Goal: Task Accomplishment & Management: Complete application form

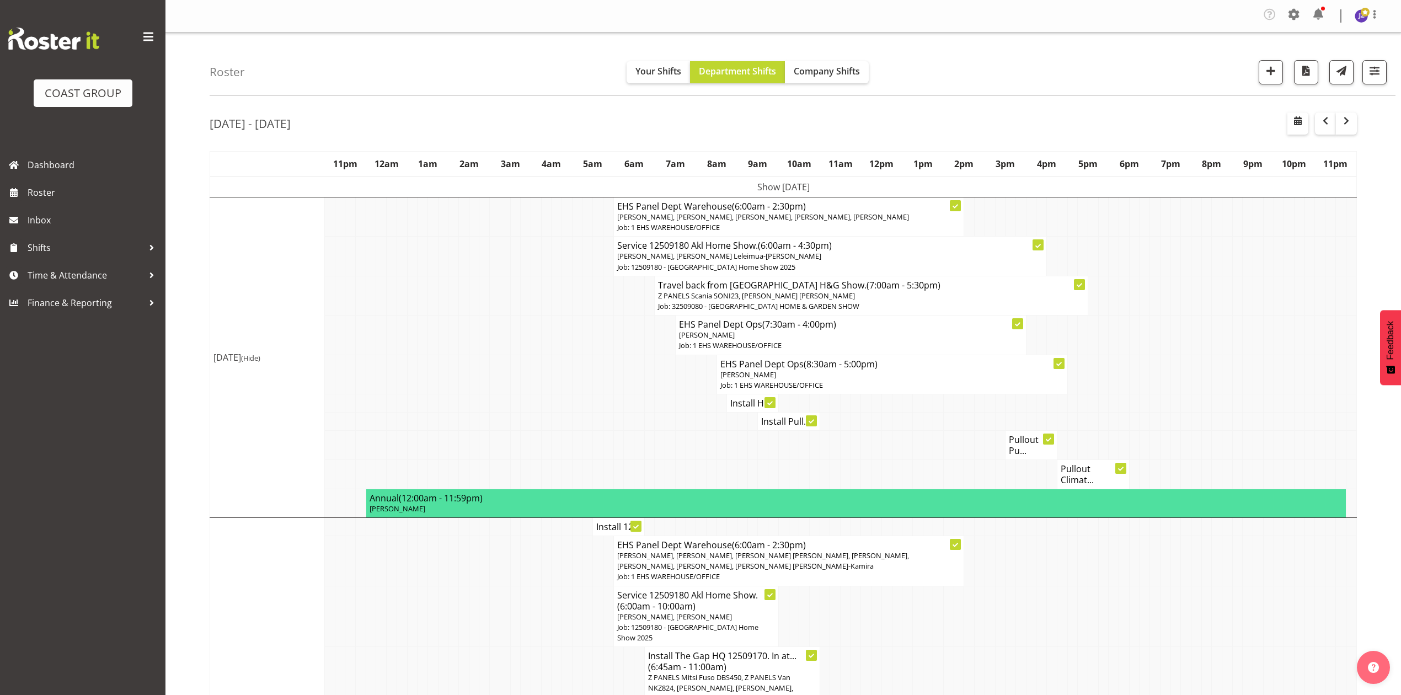
scroll to position [1349, 0]
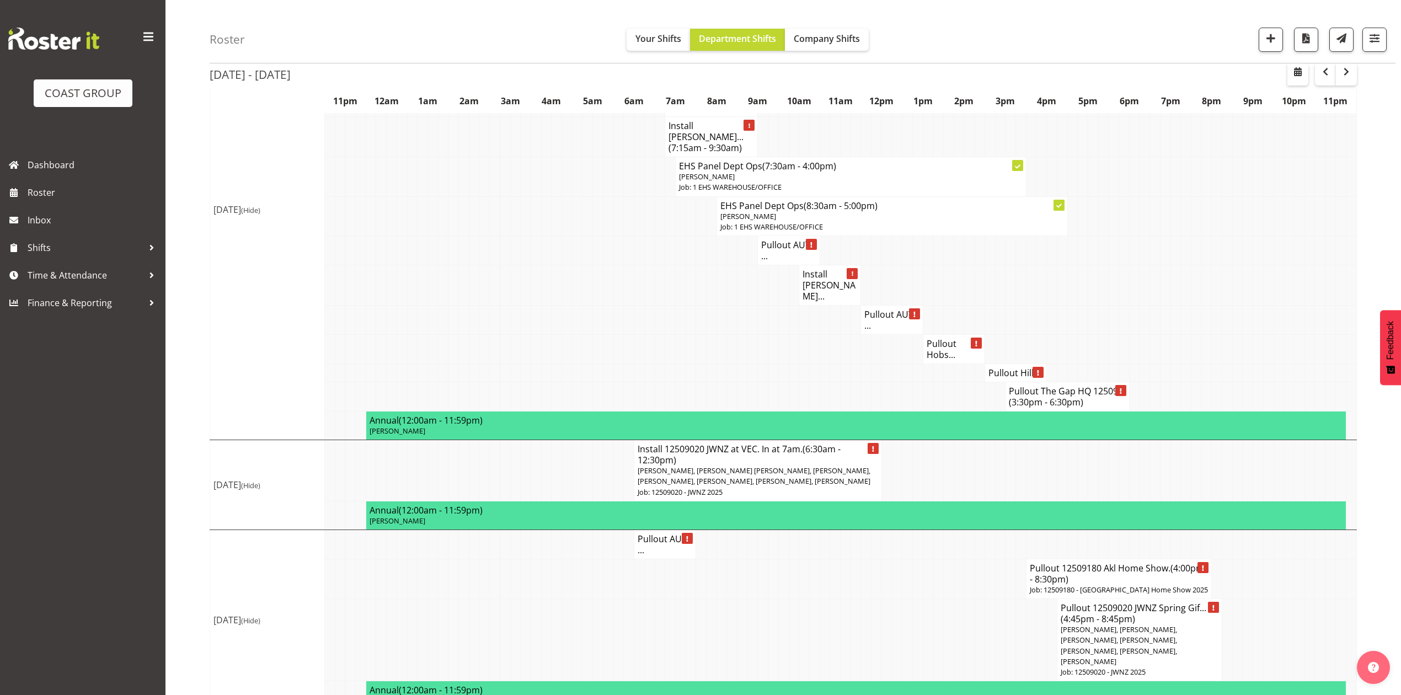
drag, startPoint x: 608, startPoint y: 244, endPoint x: 343, endPoint y: 288, distance: 268.4
click at [603, 265] on td at bounding box center [608, 285] width 10 height 40
click at [60, 271] on span "Time & Attendance" at bounding box center [86, 275] width 116 height 17
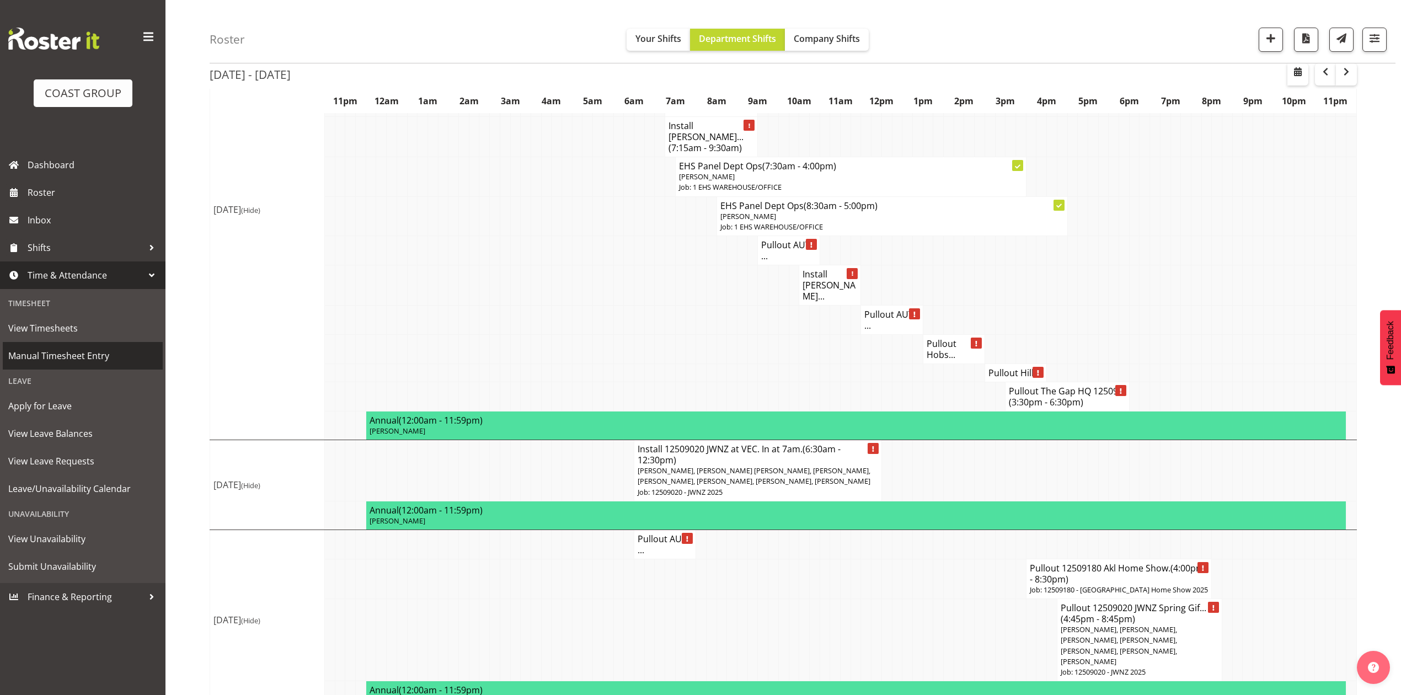
click at [89, 349] on span "Manual Timesheet Entry" at bounding box center [82, 355] width 149 height 17
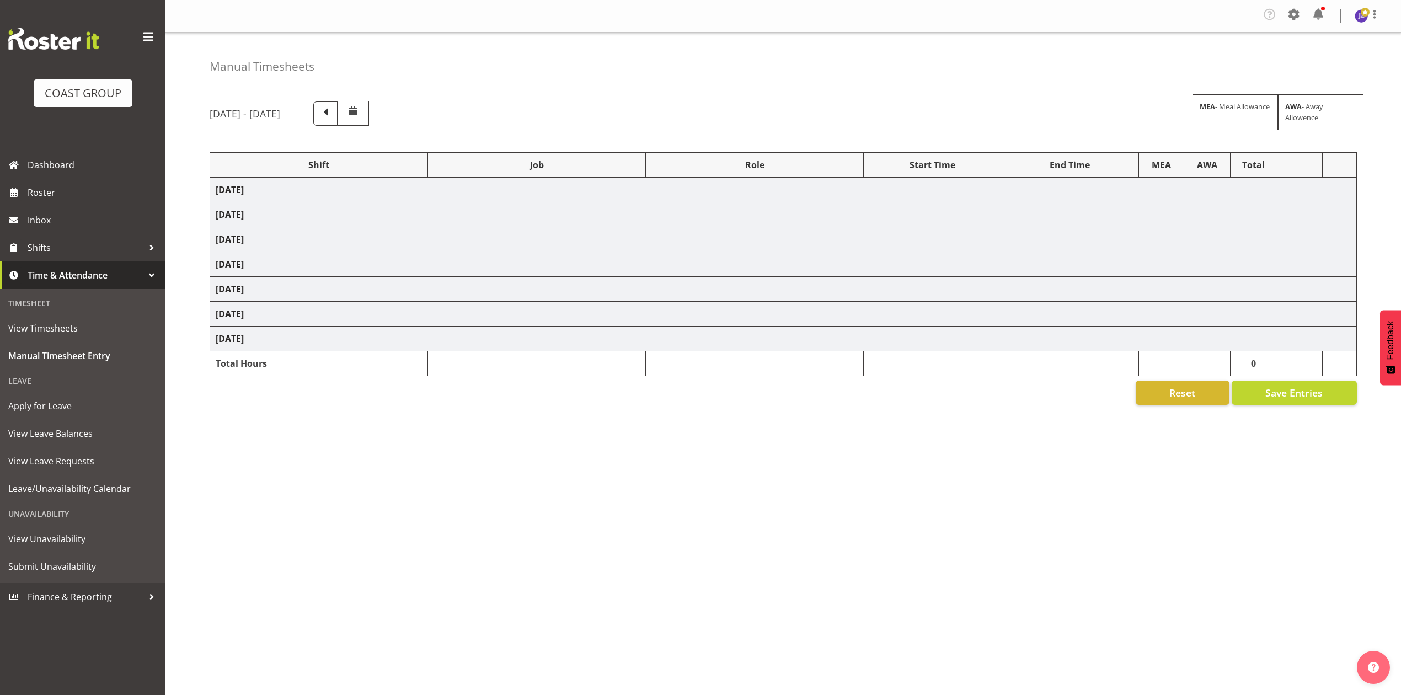
select select "81338"
select select "10496"
select select "80852"
select select "10275"
select select "68034"
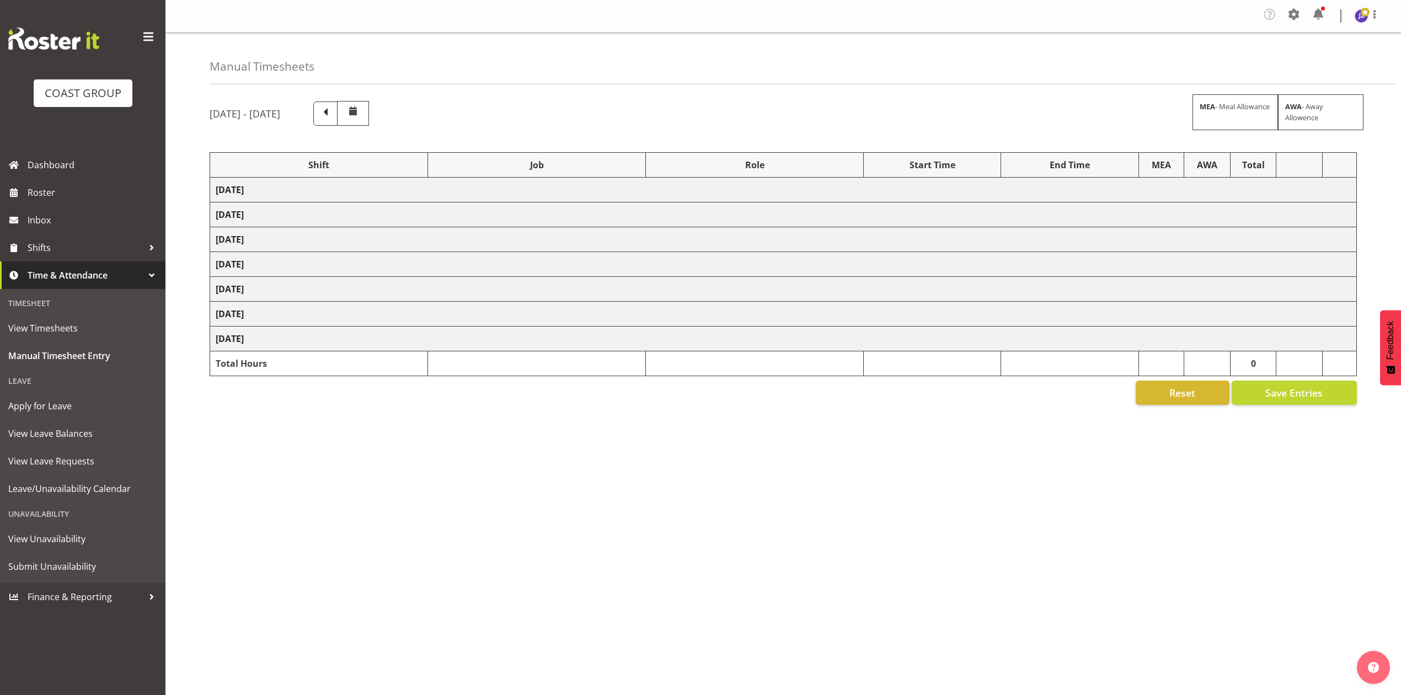
select select "69"
select select "198"
select select "80396"
select select "8653"
select select "81338"
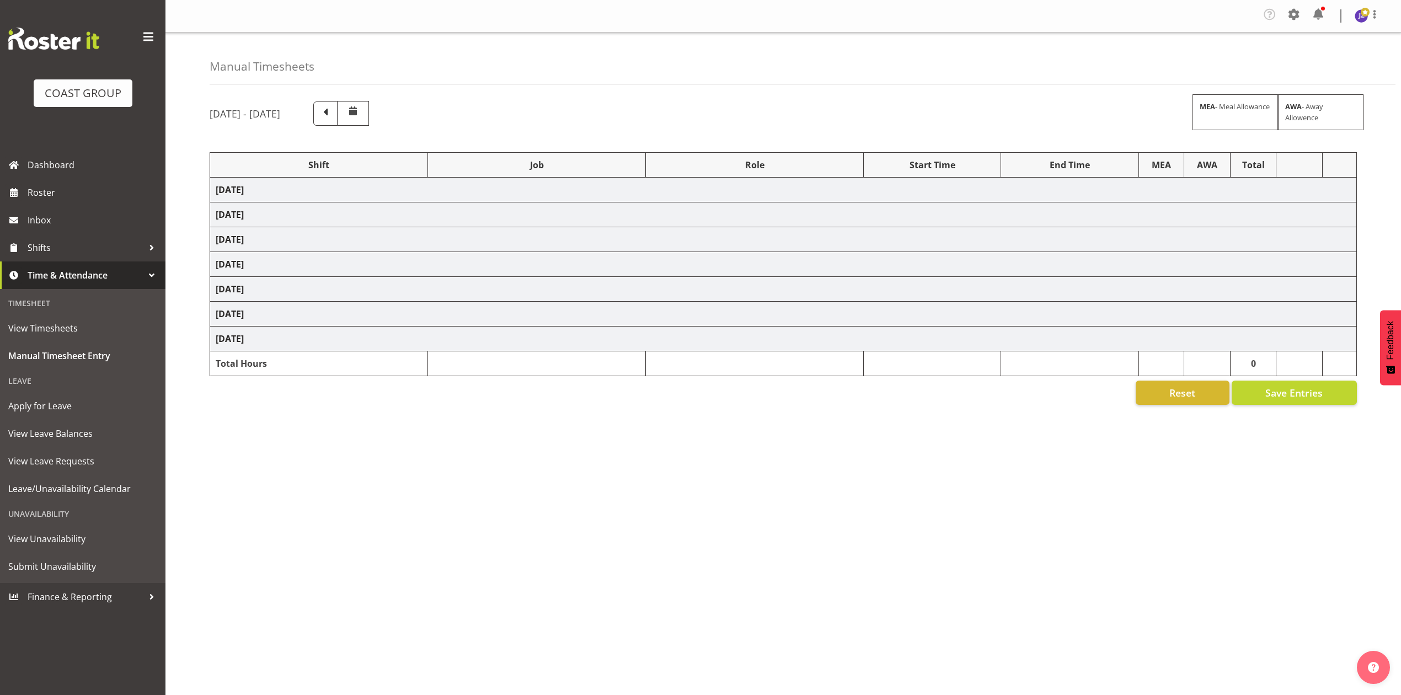
select select "10496"
select select "68034"
select select "69"
select select "198"
select select "79639"
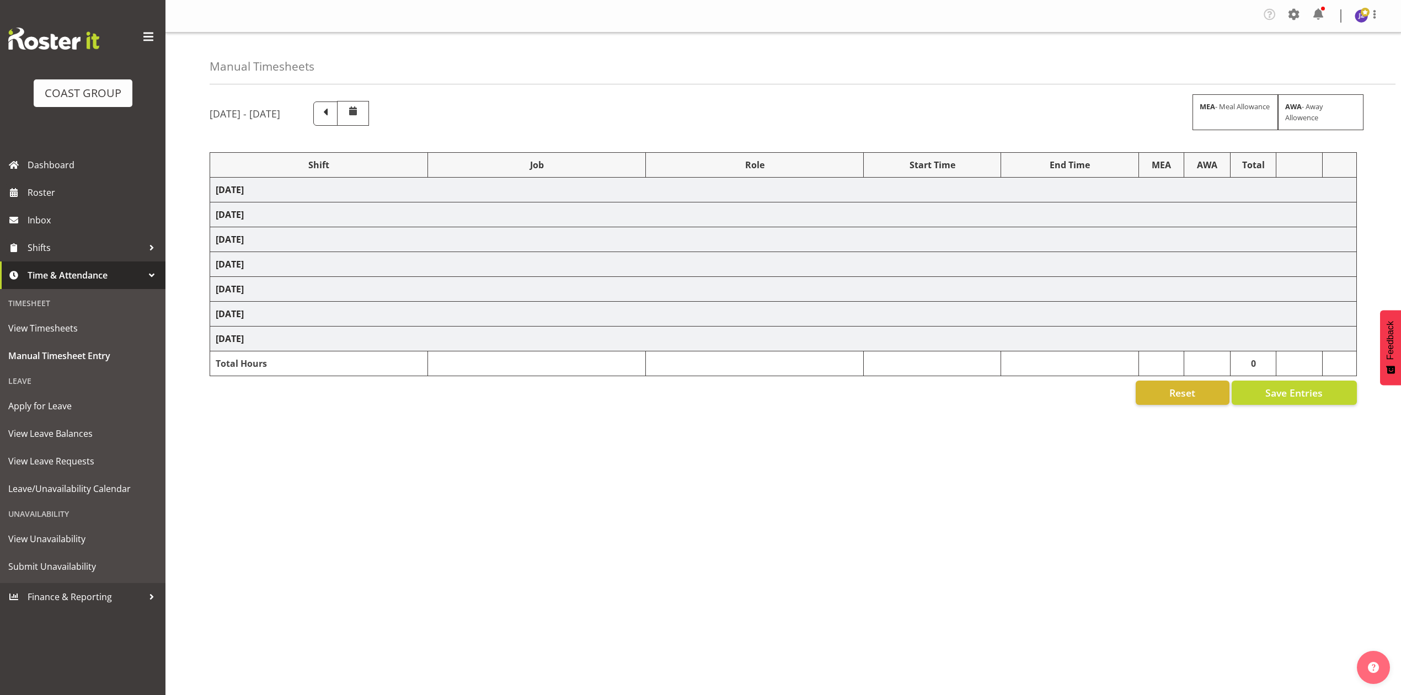
select select "8653"
select select "77523"
select select "8652"
select select "78923"
select select "8653"
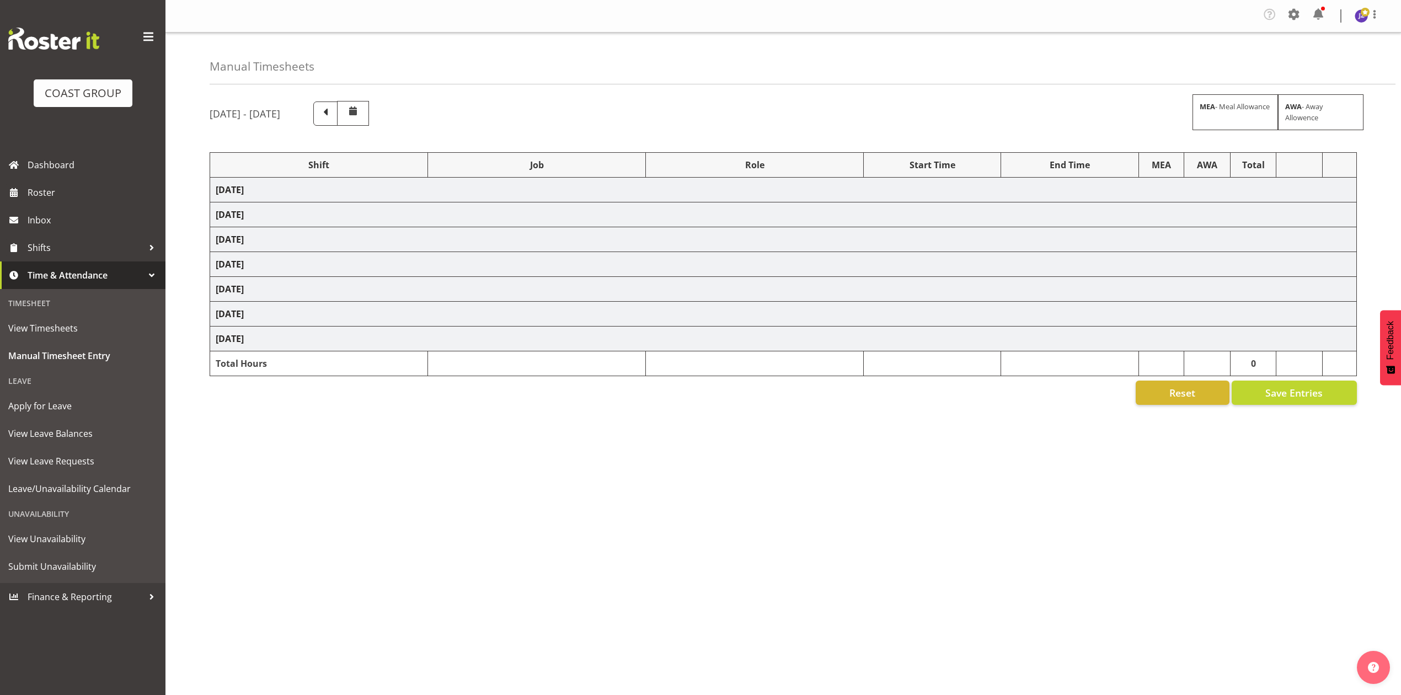
select select "68034"
select select "69"
select select "198"
select select "68034"
select select "69"
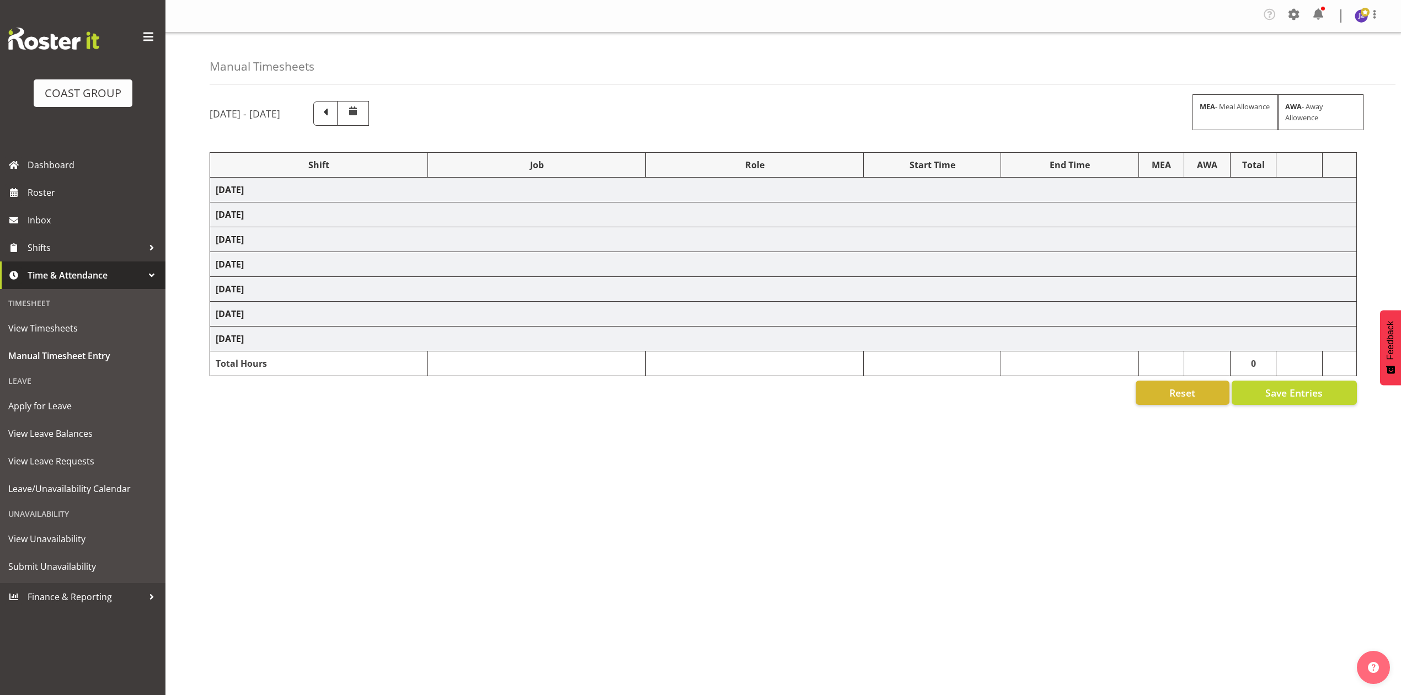
select select "198"
select select "50787"
select select "69"
select select "198"
select select "80779"
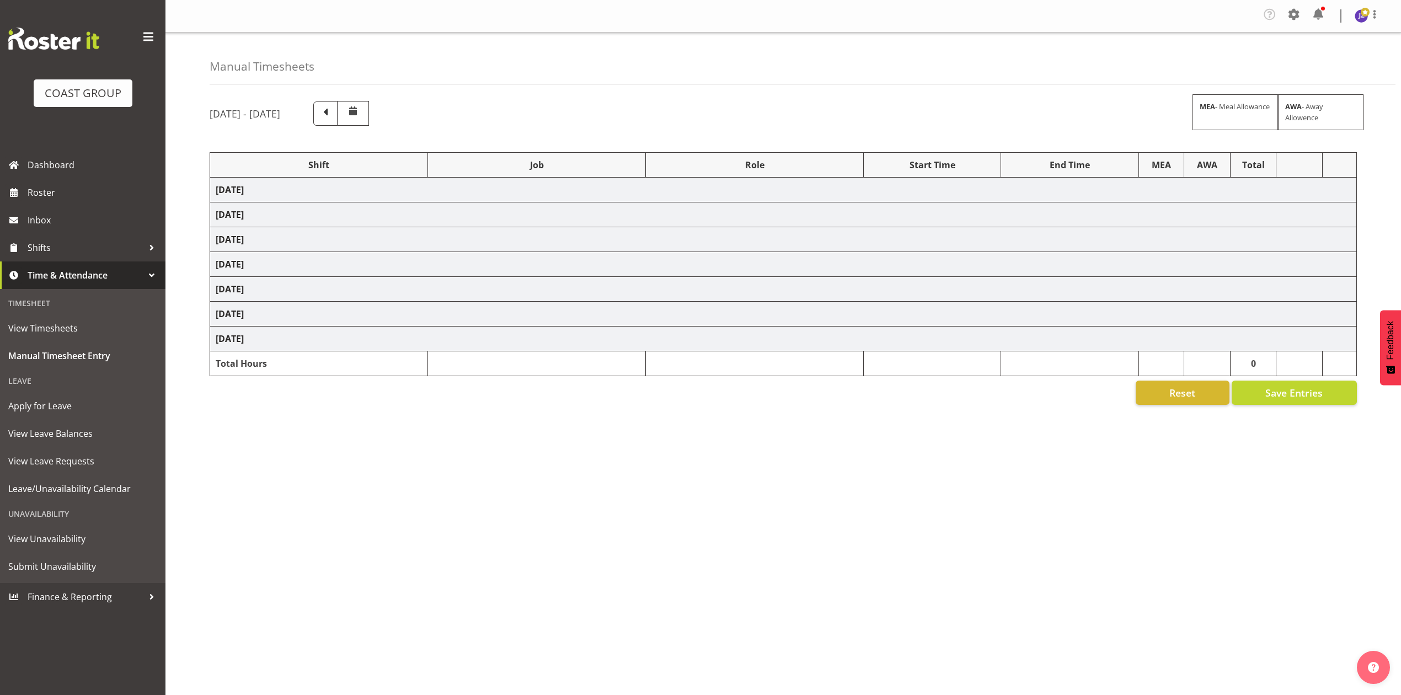
select select "10539"
select select "81815"
select select "10539"
select select "81338"
select select "10496"
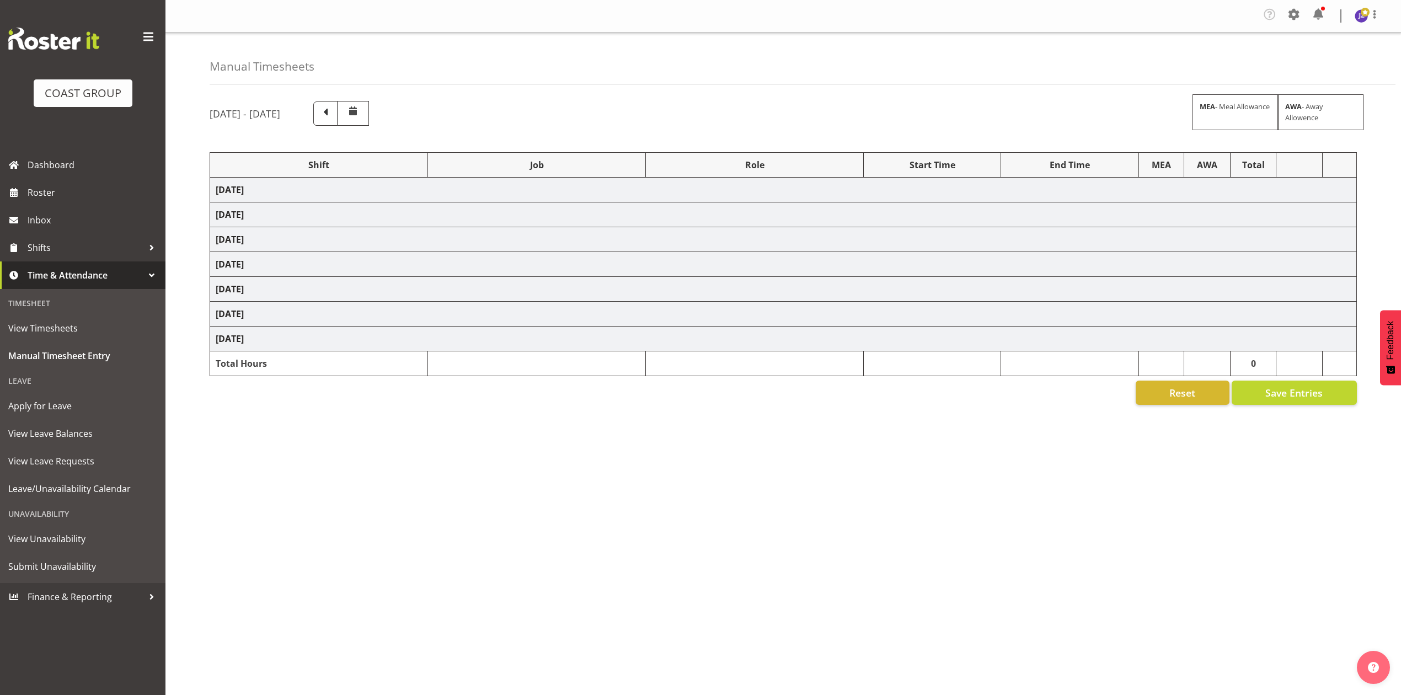
select select "81836"
select select "10539"
select select "68034"
select select "69"
select select "198"
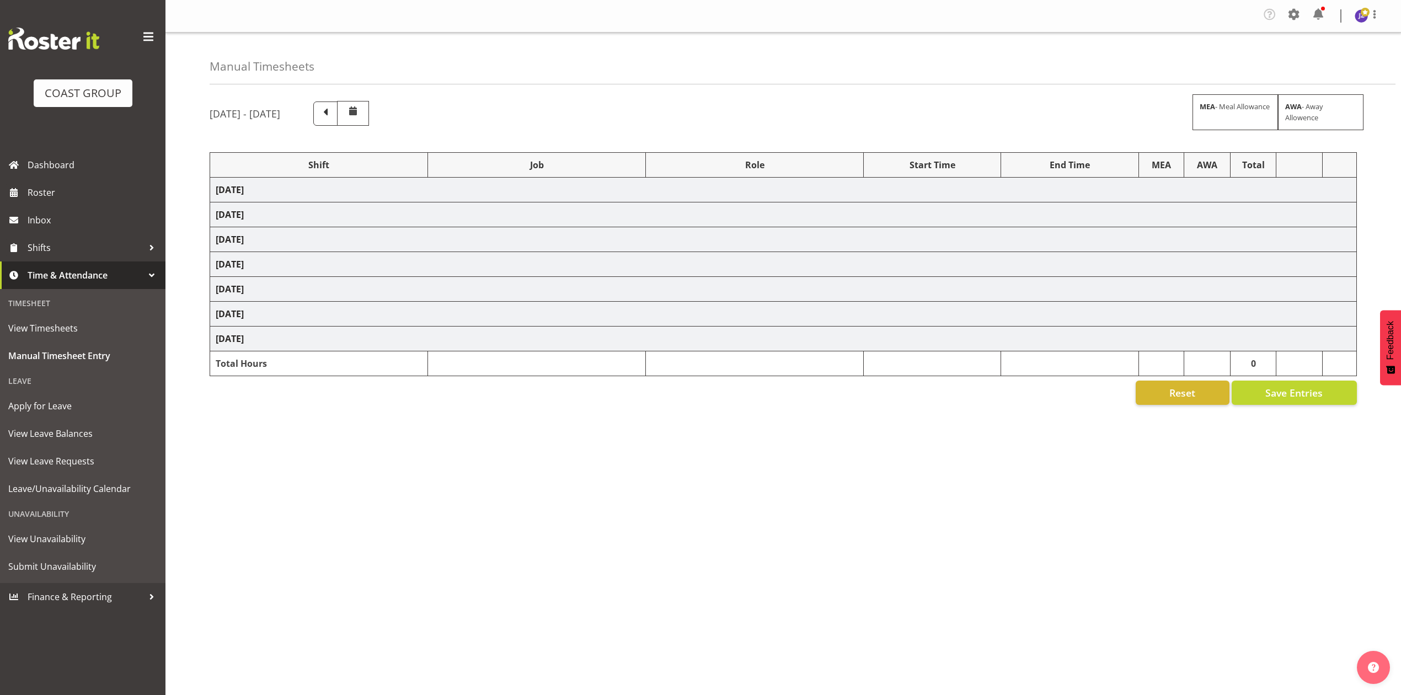
select select "79676"
select select "8653"
select select "68034"
select select "69"
select select "198"
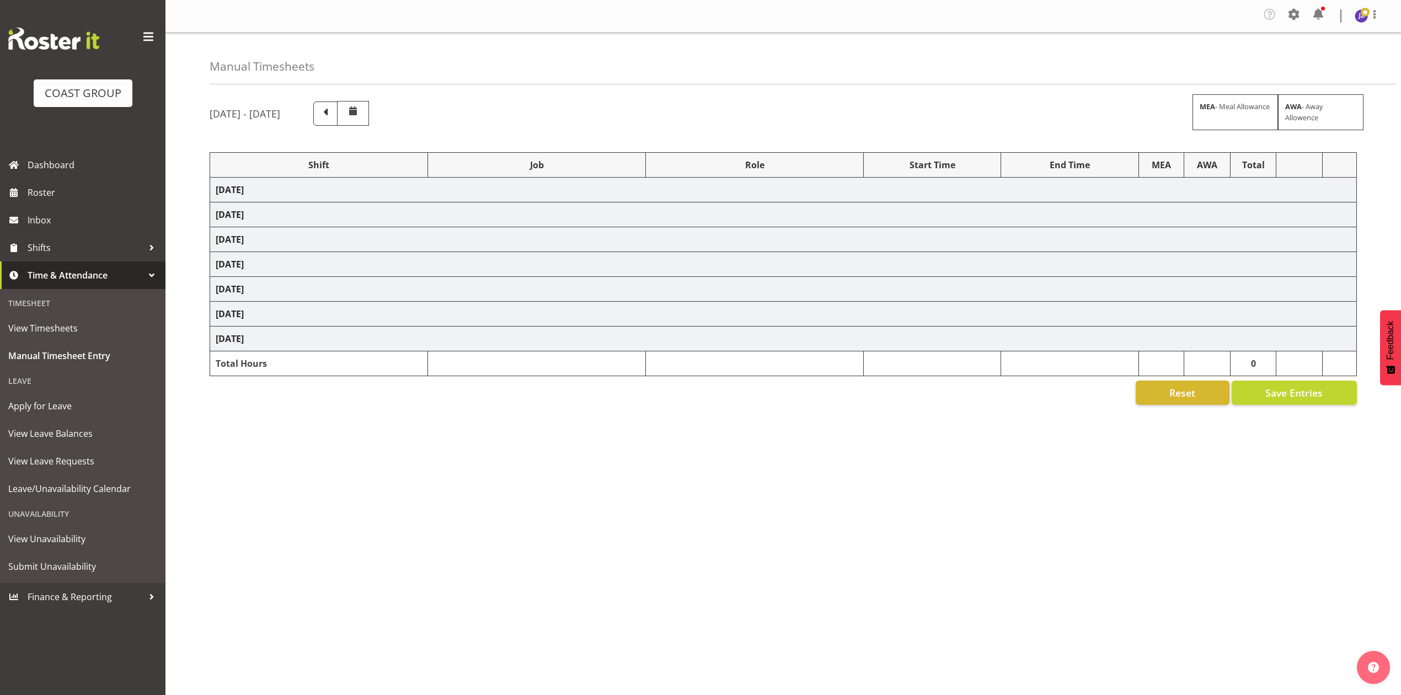
select select "68034"
select select "69"
select select "198"
select select "81714"
select select "8653"
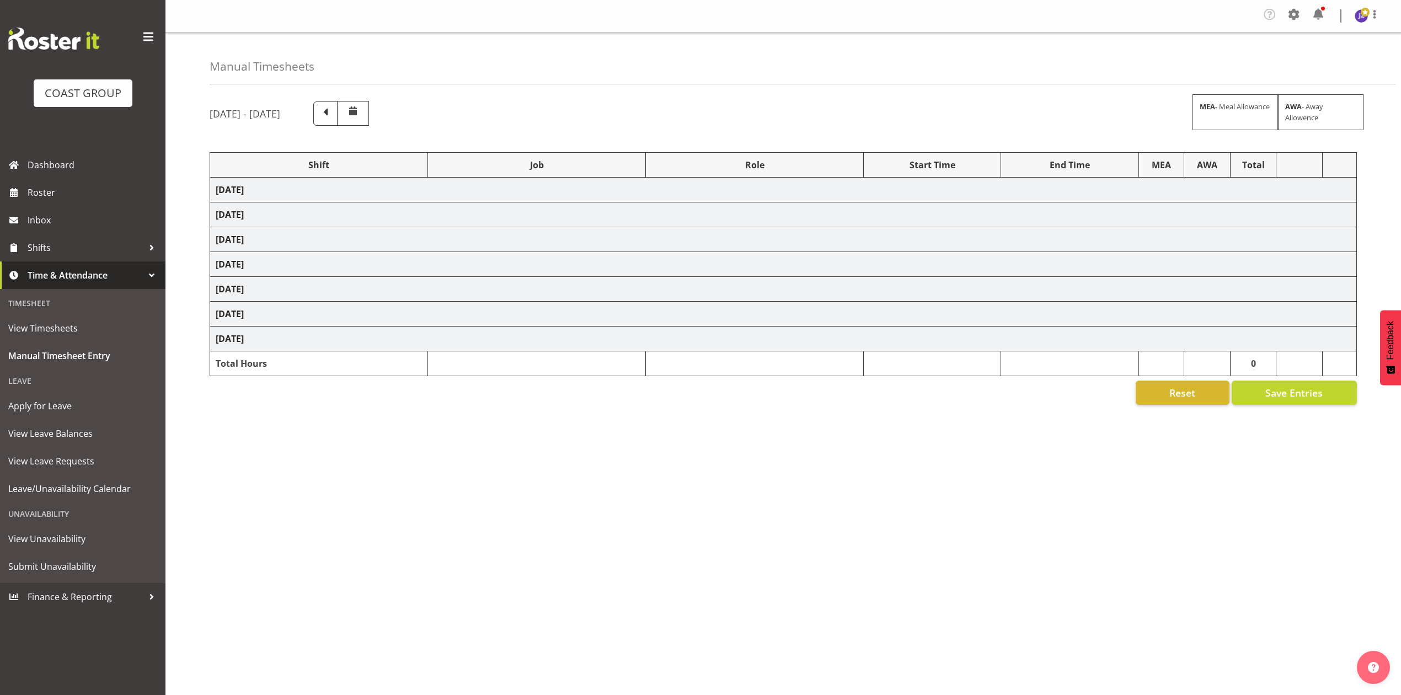
select select "81240"
select select "10460"
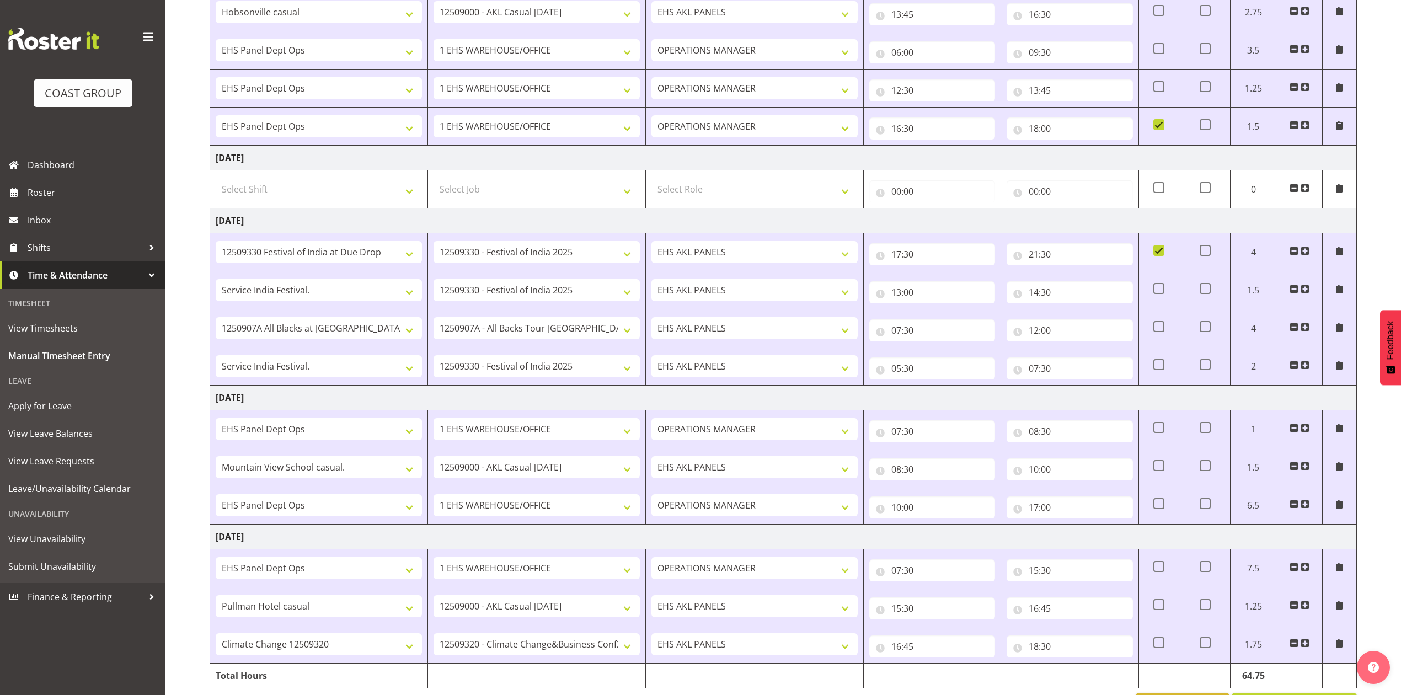
scroll to position [612, 0]
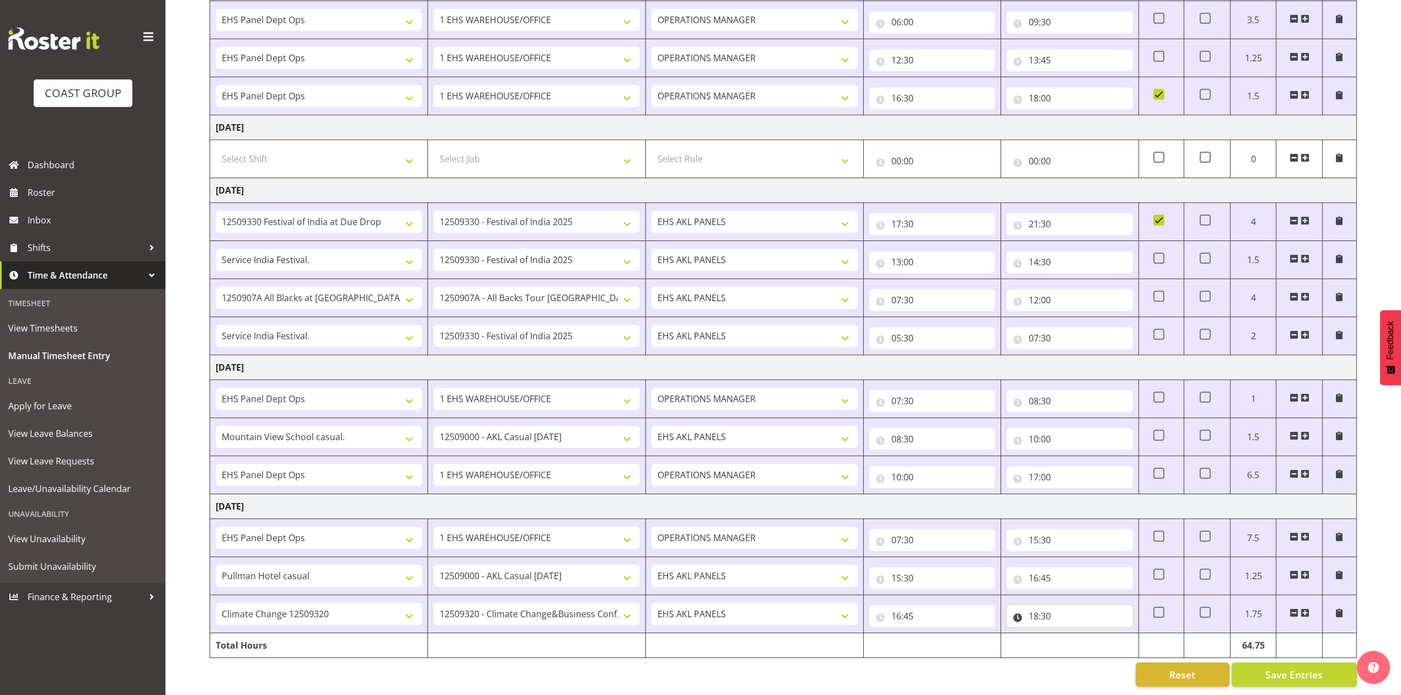
click at [1040, 605] on input "18:30" at bounding box center [1070, 616] width 126 height 22
click at [1077, 634] on select "00 01 02 03 04 05 06 07 08 09 10 11 12 13 14 15 16 17 18 19 20 21 22 23" at bounding box center [1082, 645] width 25 height 22
select select "19"
click at [1070, 634] on select "00 01 02 03 04 05 06 07 08 09 10 11 12 13 14 15 16 17 18 19 20 21 22 23" at bounding box center [1082, 645] width 25 height 22
type input "19:30"
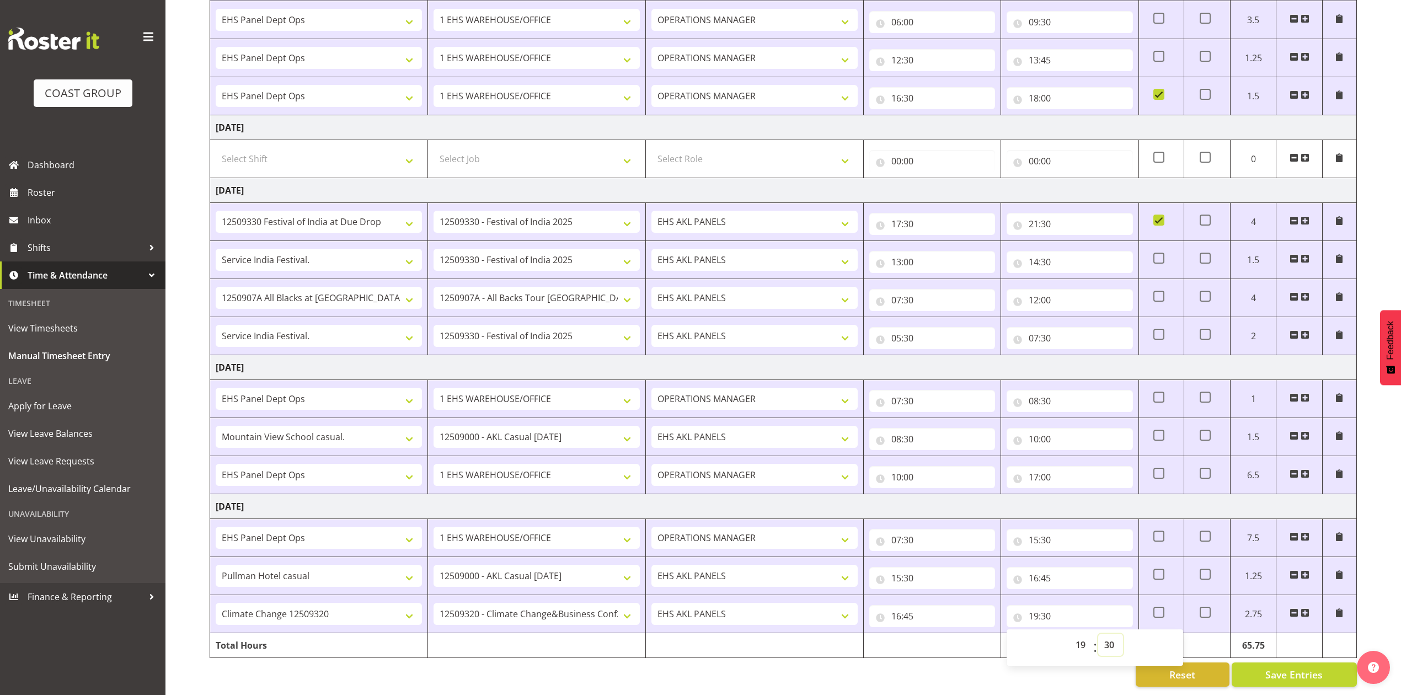
click at [1110, 634] on select "00 01 02 03 04 05 06 07 08 09 10 11 12 13 14 15 16 17 18 19 20 21 22 23 24 25 2…" at bounding box center [1110, 645] width 25 height 22
select select "0"
click at [1098, 634] on select "00 01 02 03 04 05 06 07 08 09 10 11 12 13 14 15 16 17 18 19 20 21 22 23 24 25 2…" at bounding box center [1110, 645] width 25 height 22
type input "19:00"
click at [1049, 675] on div "Reset Save Entries" at bounding box center [783, 674] width 1147 height 24
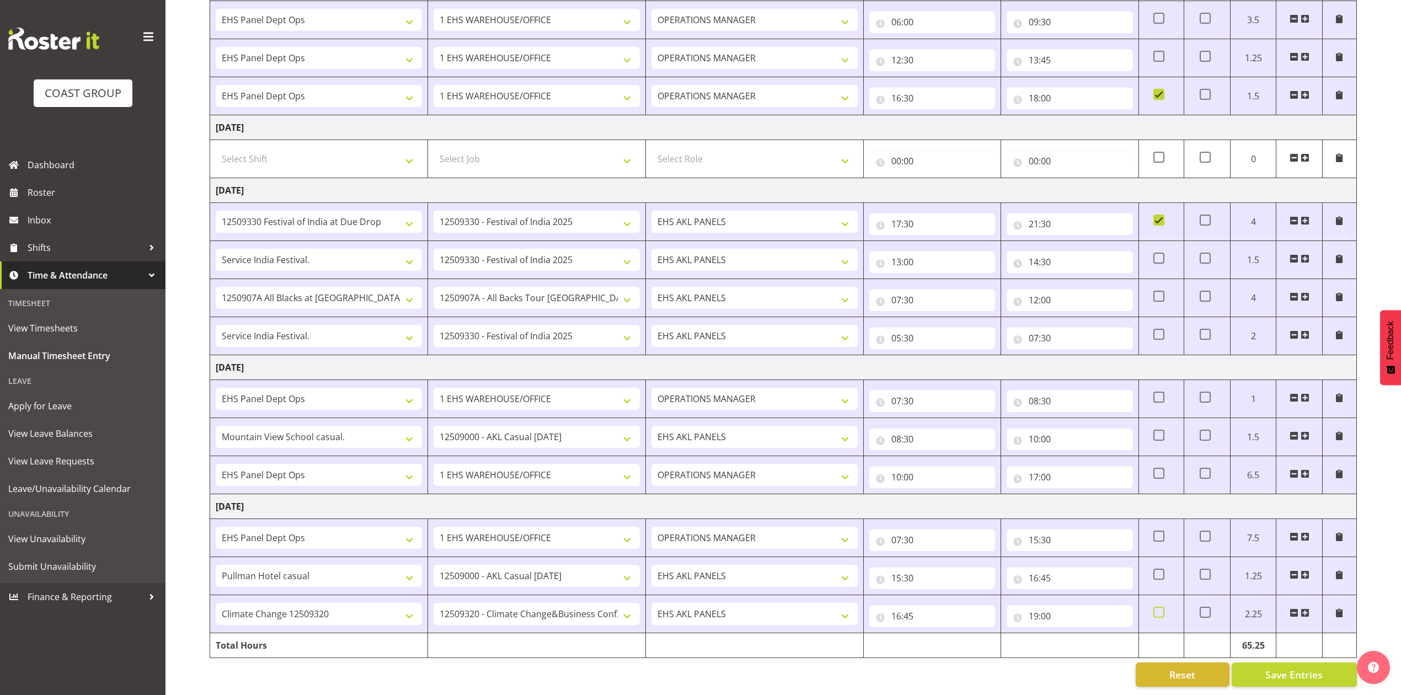
click at [1155, 607] on span at bounding box center [1158, 612] width 11 height 11
click at [1155, 609] on input "checkbox" at bounding box center [1156, 612] width 7 height 7
checkbox input "true"
click at [1290, 667] on span "Save Entries" at bounding box center [1293, 674] width 57 height 14
drag, startPoint x: 969, startPoint y: 673, endPoint x: 1015, endPoint y: 667, distance: 46.7
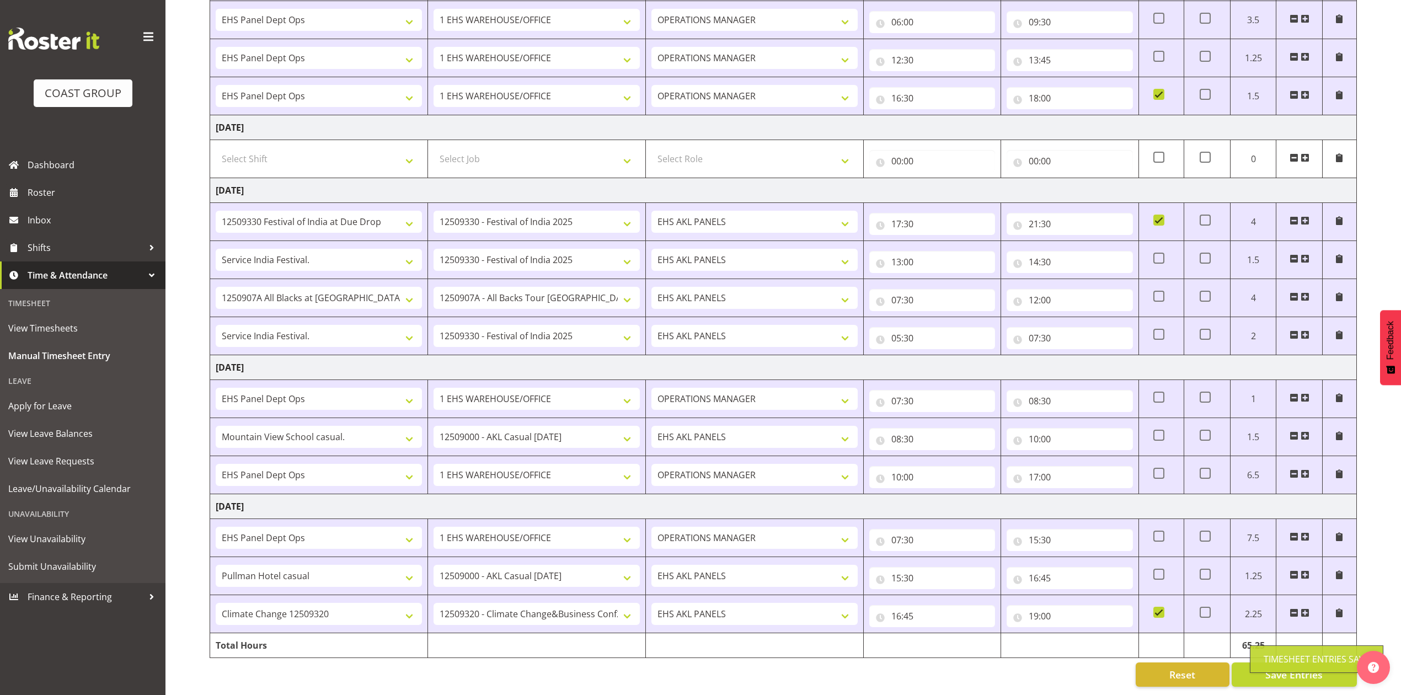
click at [970, 673] on div "Reset Save Entries" at bounding box center [783, 674] width 1147 height 24
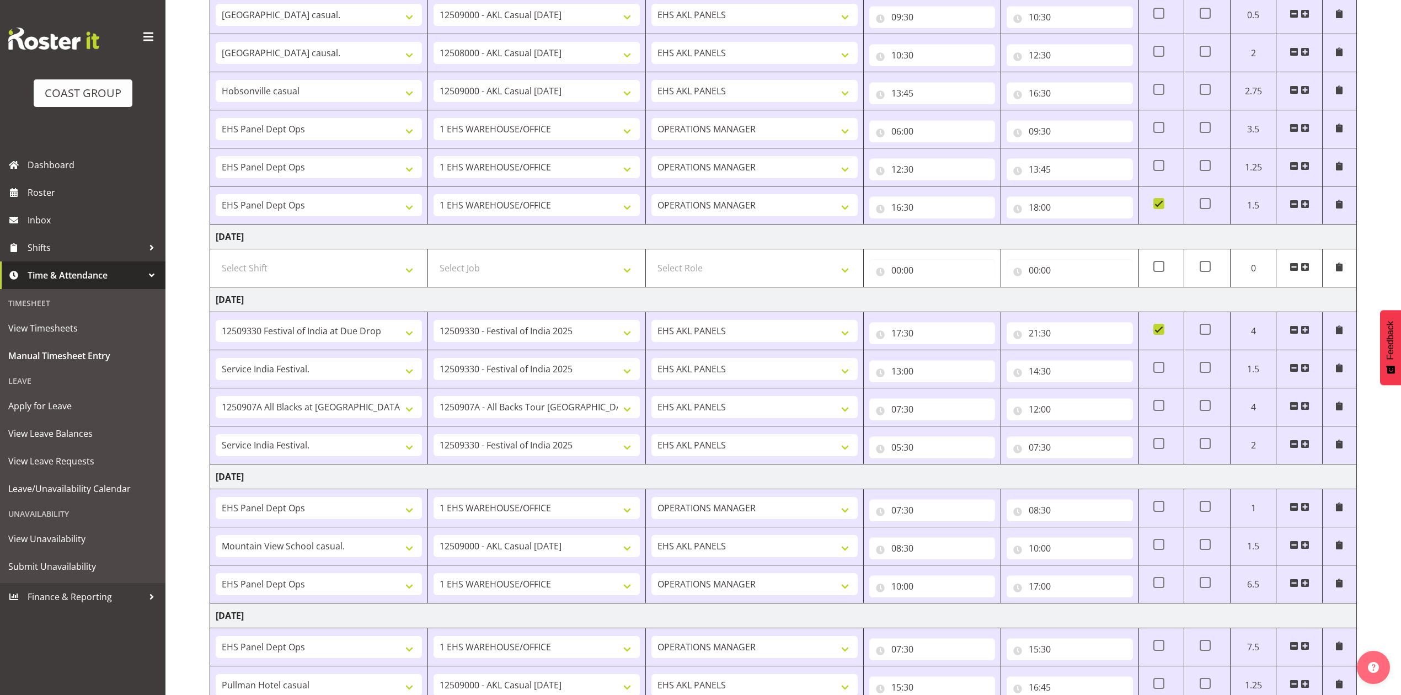
scroll to position [464, 0]
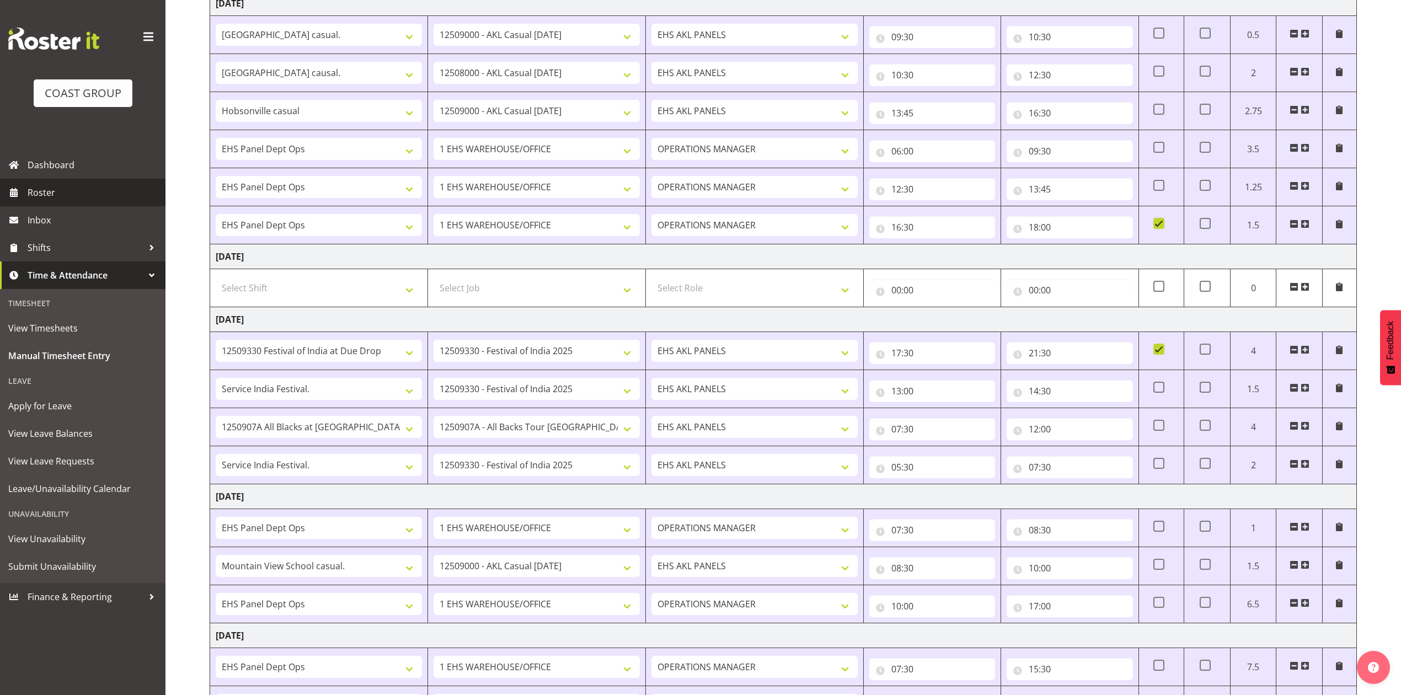
click at [78, 191] on span "Roster" at bounding box center [94, 192] width 132 height 17
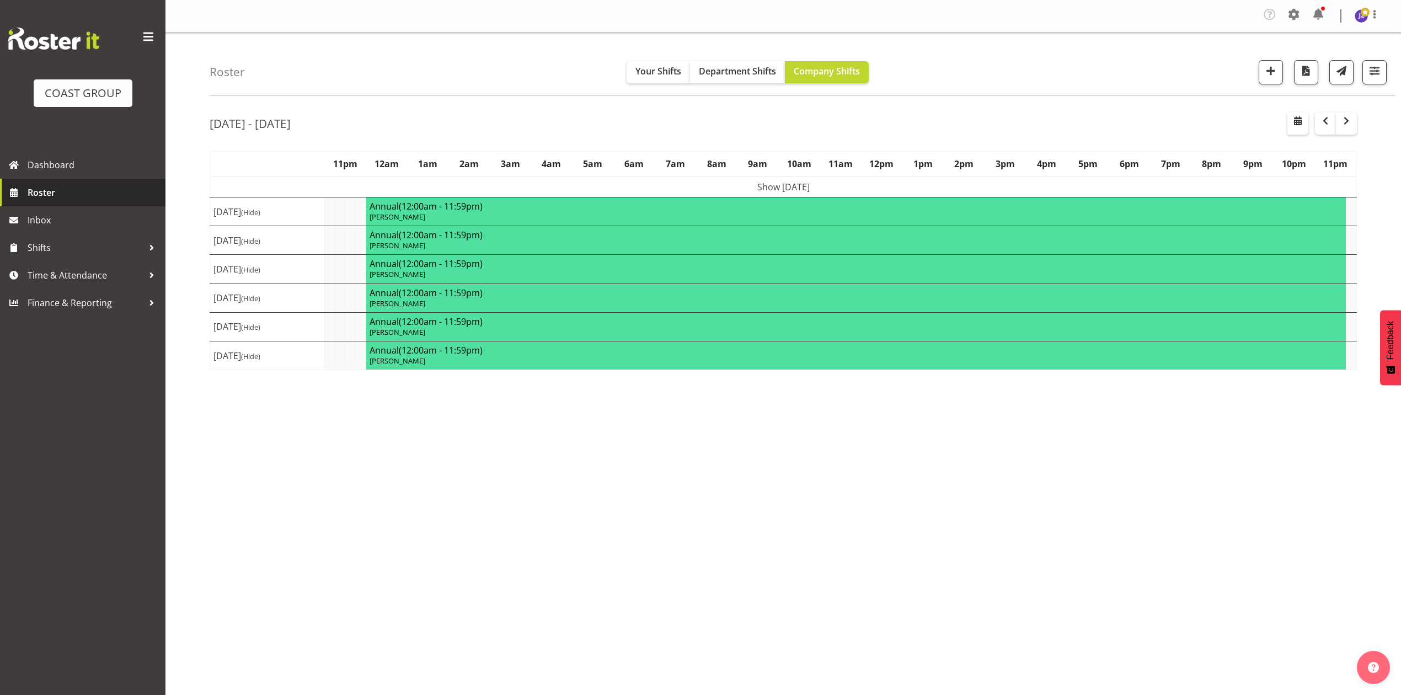
click at [65, 194] on span "Roster" at bounding box center [94, 192] width 132 height 17
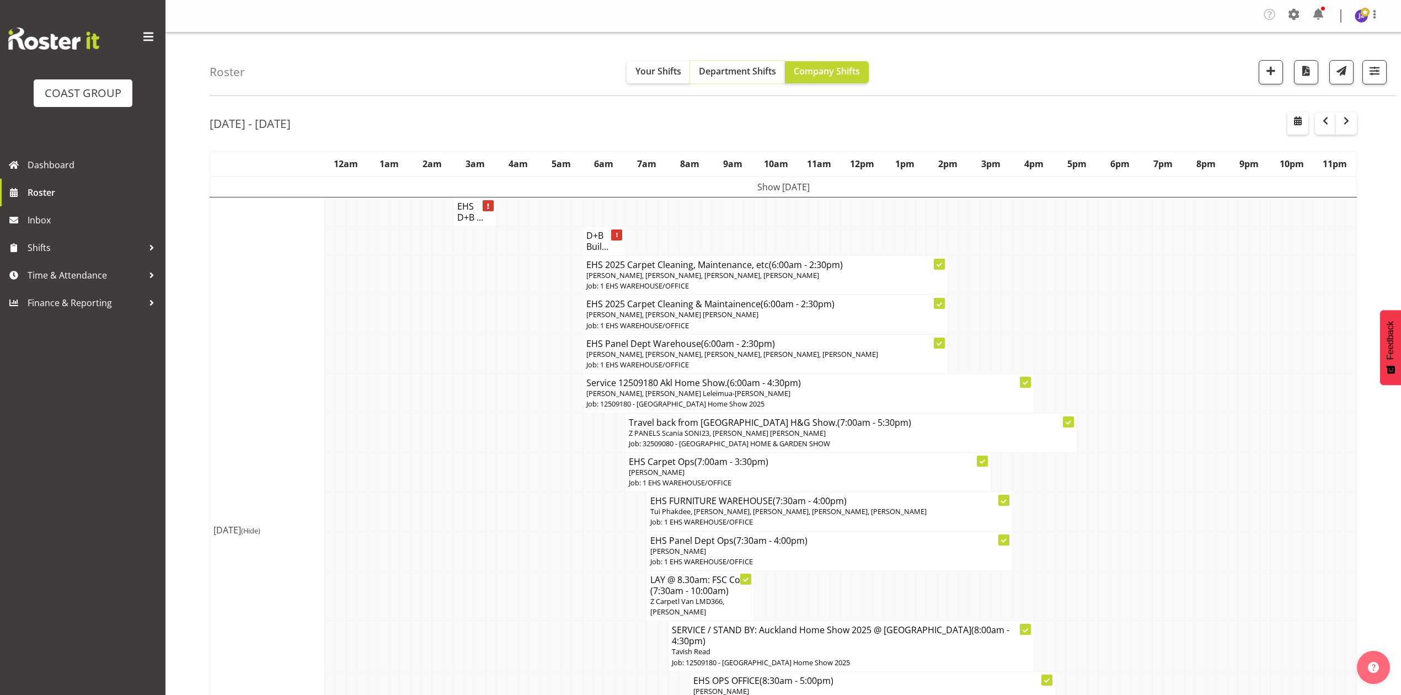
click at [737, 75] on span "Department Shifts" at bounding box center [737, 71] width 77 height 12
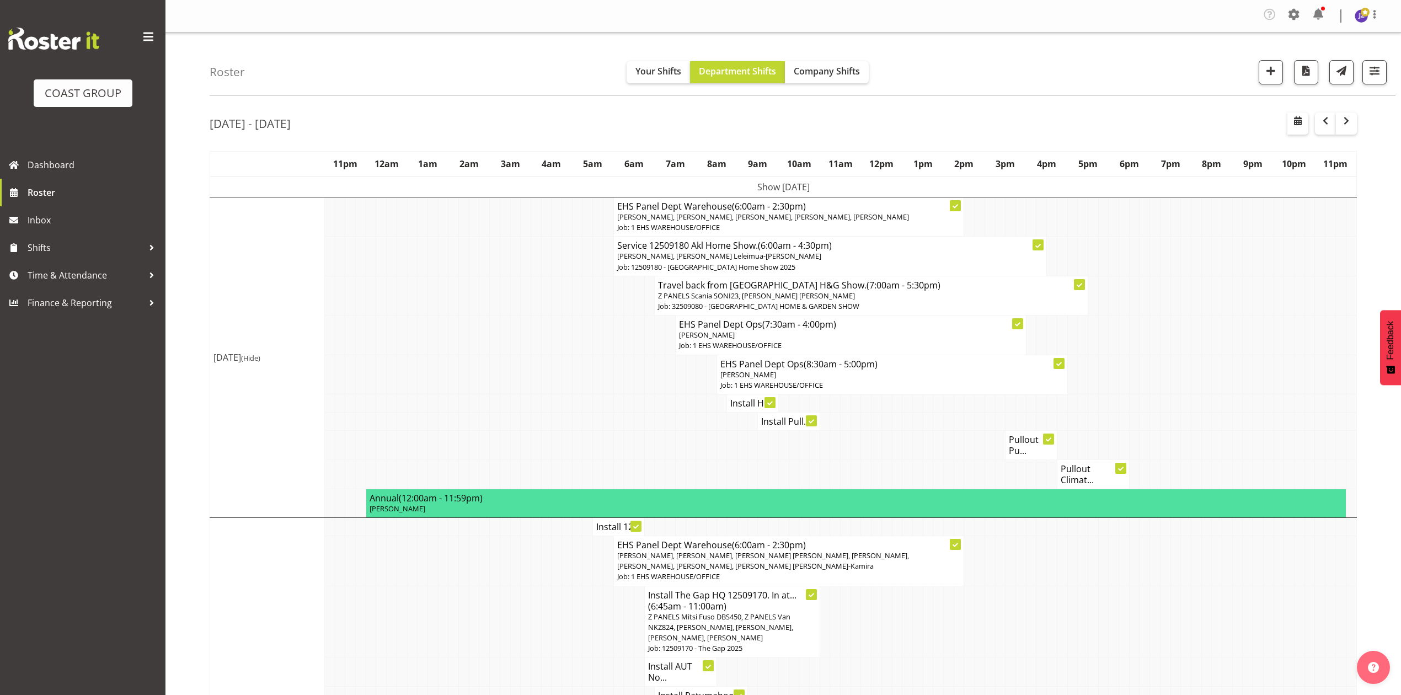
click at [573, 342] on td at bounding box center [577, 335] width 10 height 39
click at [641, 388] on td at bounding box center [639, 374] width 10 height 39
click at [38, 276] on span "Time & Attendance" at bounding box center [86, 275] width 116 height 17
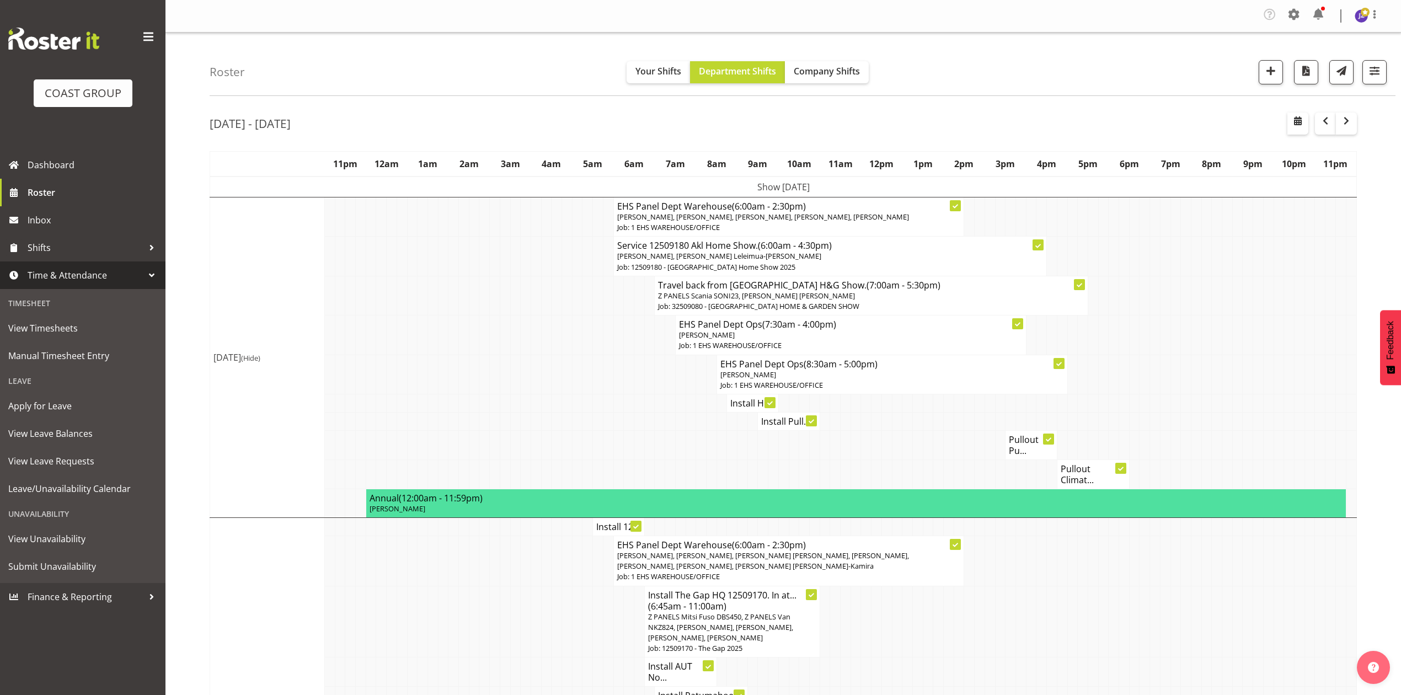
click at [347, 285] on td at bounding box center [350, 295] width 10 height 39
click at [227, 298] on td "Tue 9th Sep 2025 (Hide)" at bounding box center [267, 357] width 115 height 320
click at [1174, 321] on td at bounding box center [1175, 335] width 10 height 39
click at [555, 387] on td at bounding box center [557, 374] width 10 height 39
click at [655, 400] on td at bounding box center [660, 403] width 10 height 18
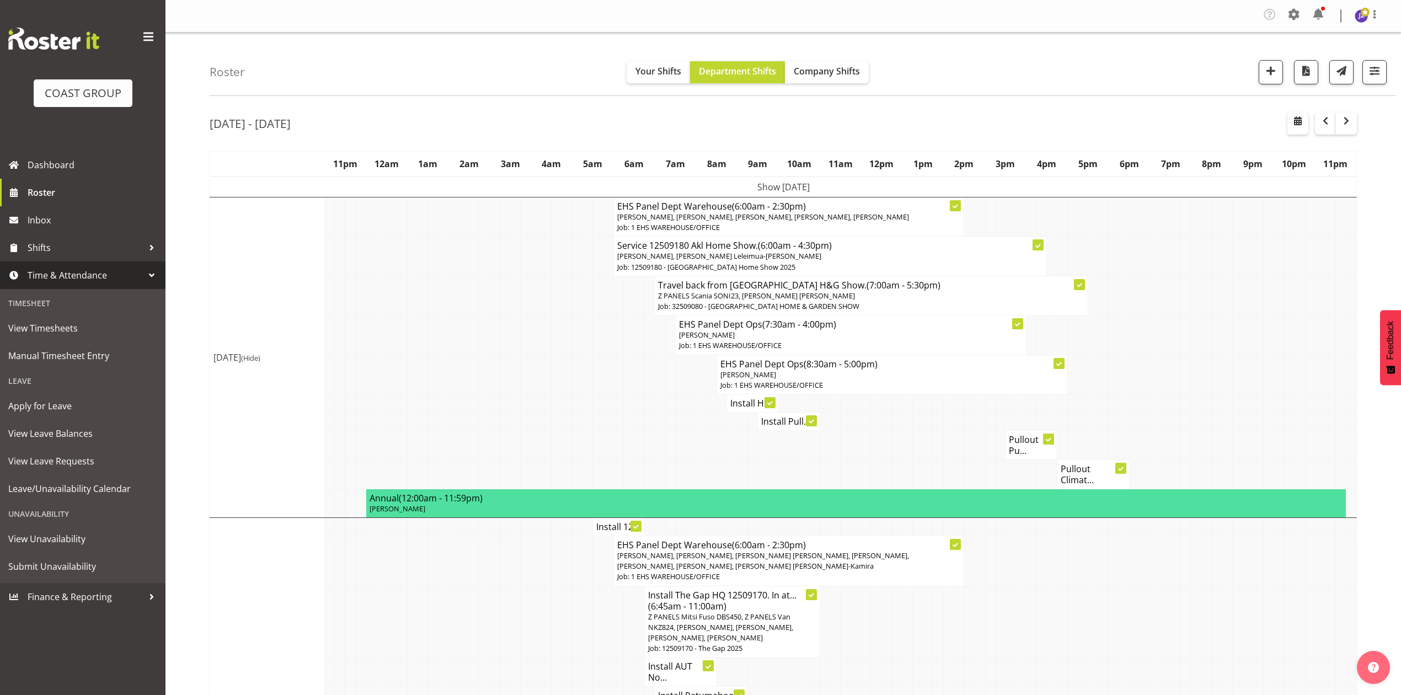
click at [869, 424] on td at bounding box center [866, 421] width 10 height 18
click at [595, 333] on td at bounding box center [598, 335] width 10 height 39
drag, startPoint x: 910, startPoint y: 439, endPoint x: 906, endPoint y: 448, distance: 9.6
click at [908, 445] on td at bounding box center [907, 444] width 10 height 29
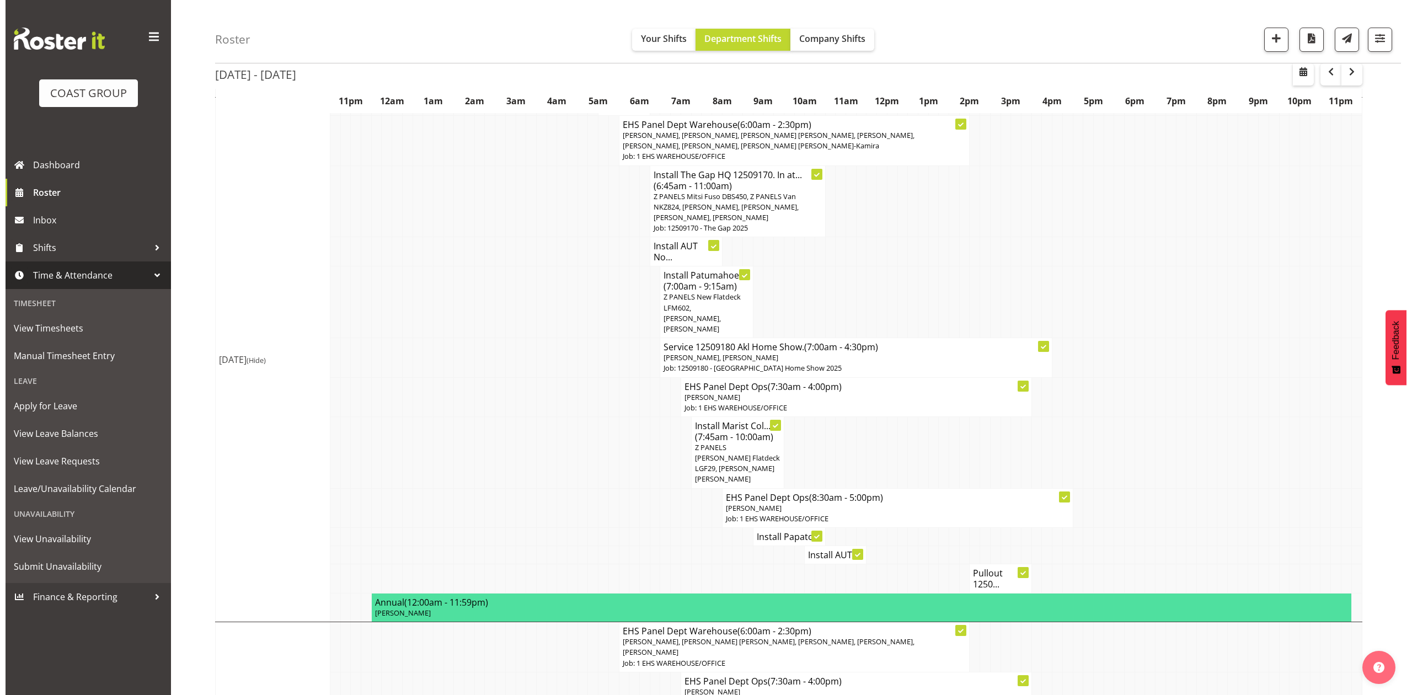
scroll to position [367, 0]
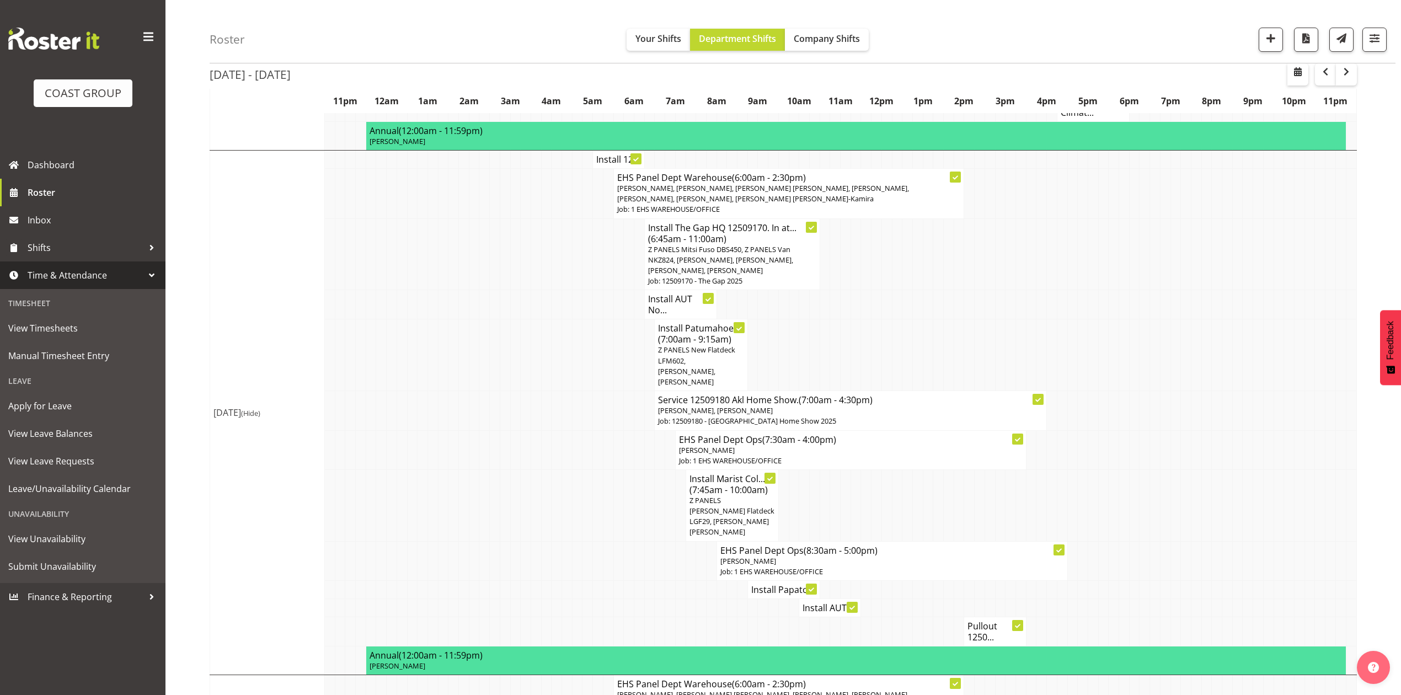
click at [605, 154] on h4 "Install 12..." at bounding box center [618, 159] width 45 height 11
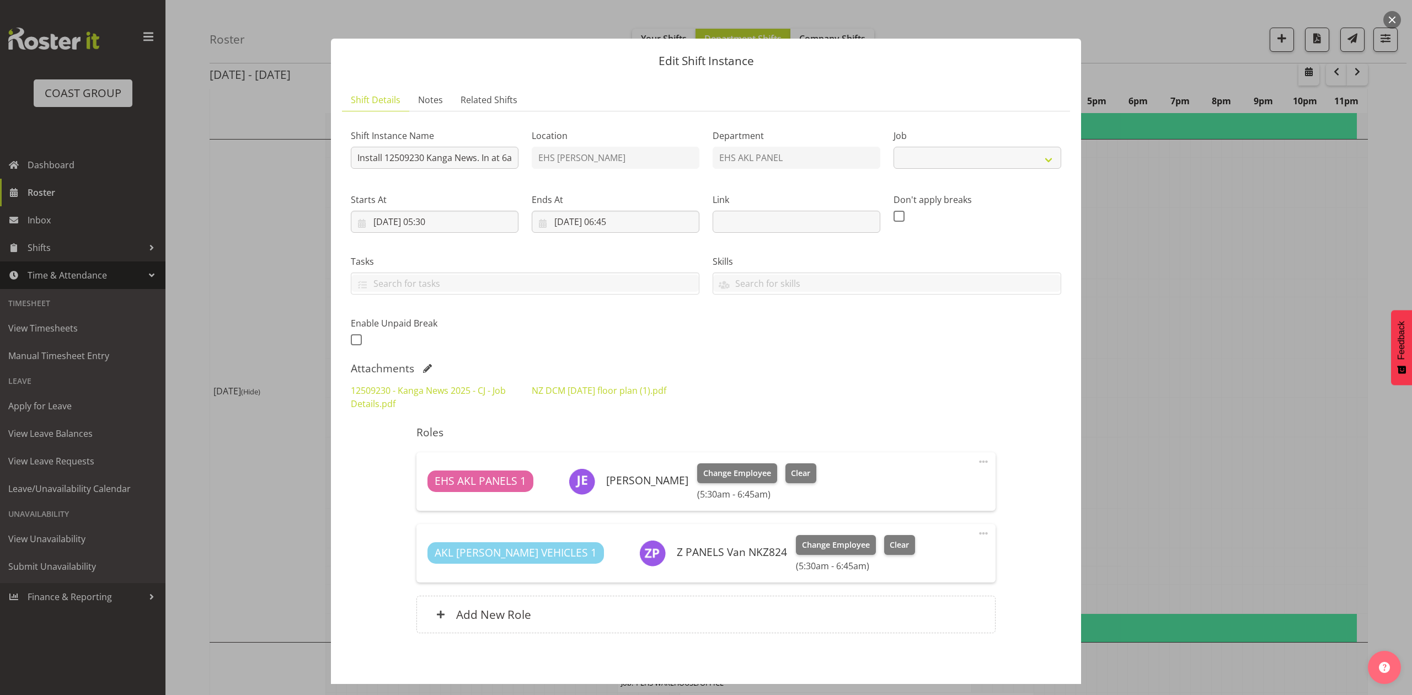
select select "10228"
click at [1234, 363] on div at bounding box center [706, 347] width 1412 height 695
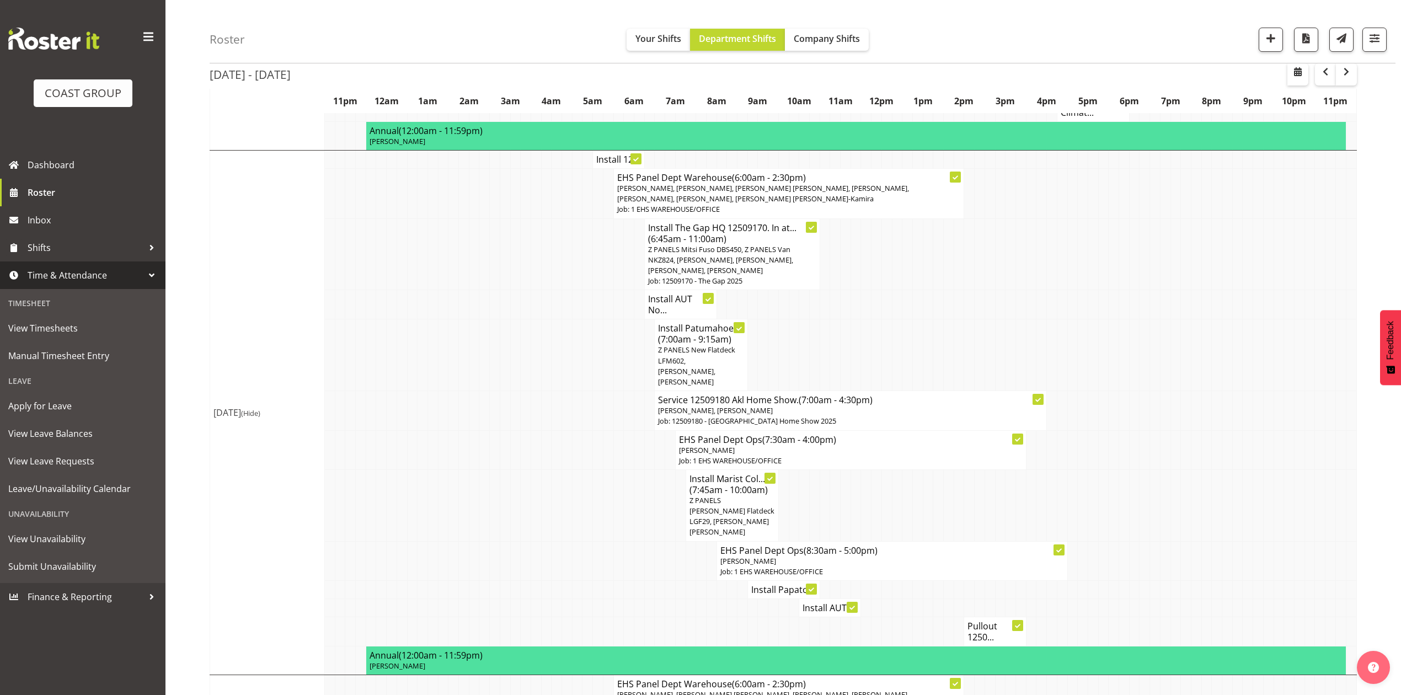
click at [662, 259] on span "Z PANELS Mitsi Fuso DBS450, Z PANELS Van NKZ824, [PERSON_NAME], [PERSON_NAME], …" at bounding box center [720, 259] width 145 height 31
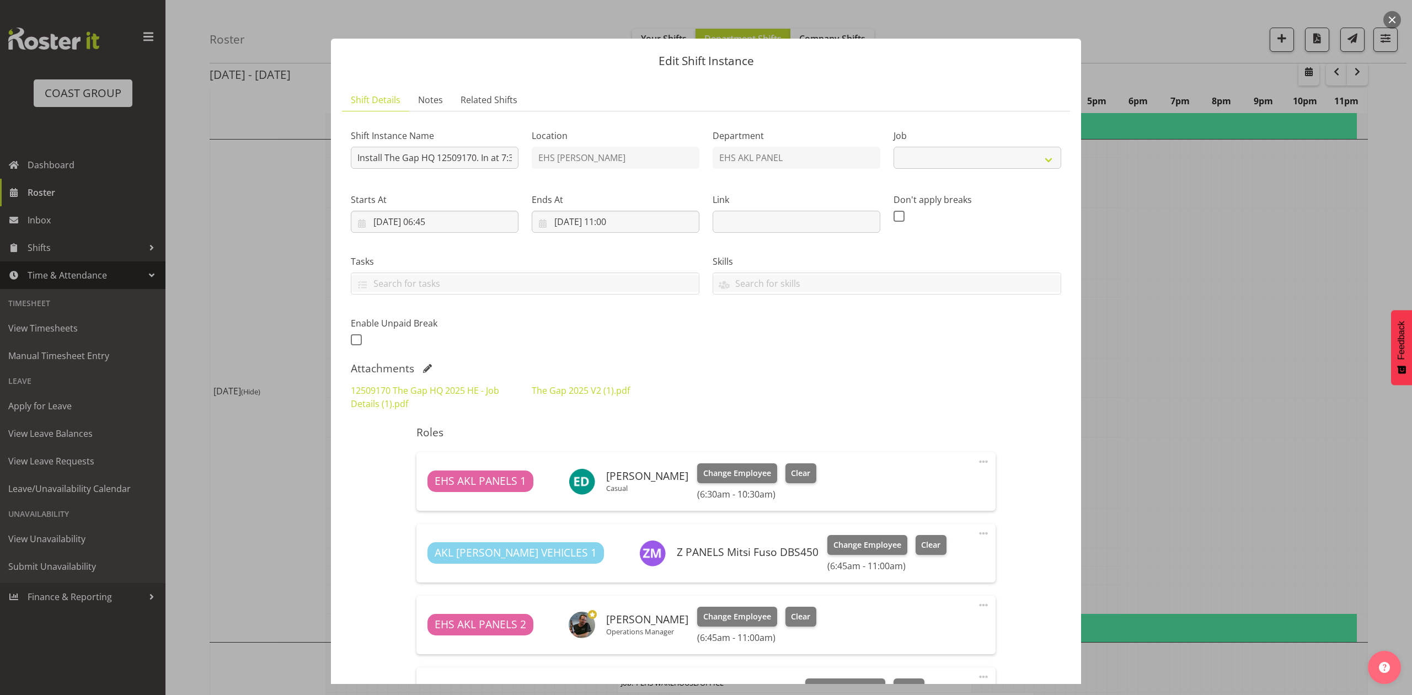
select select "9861"
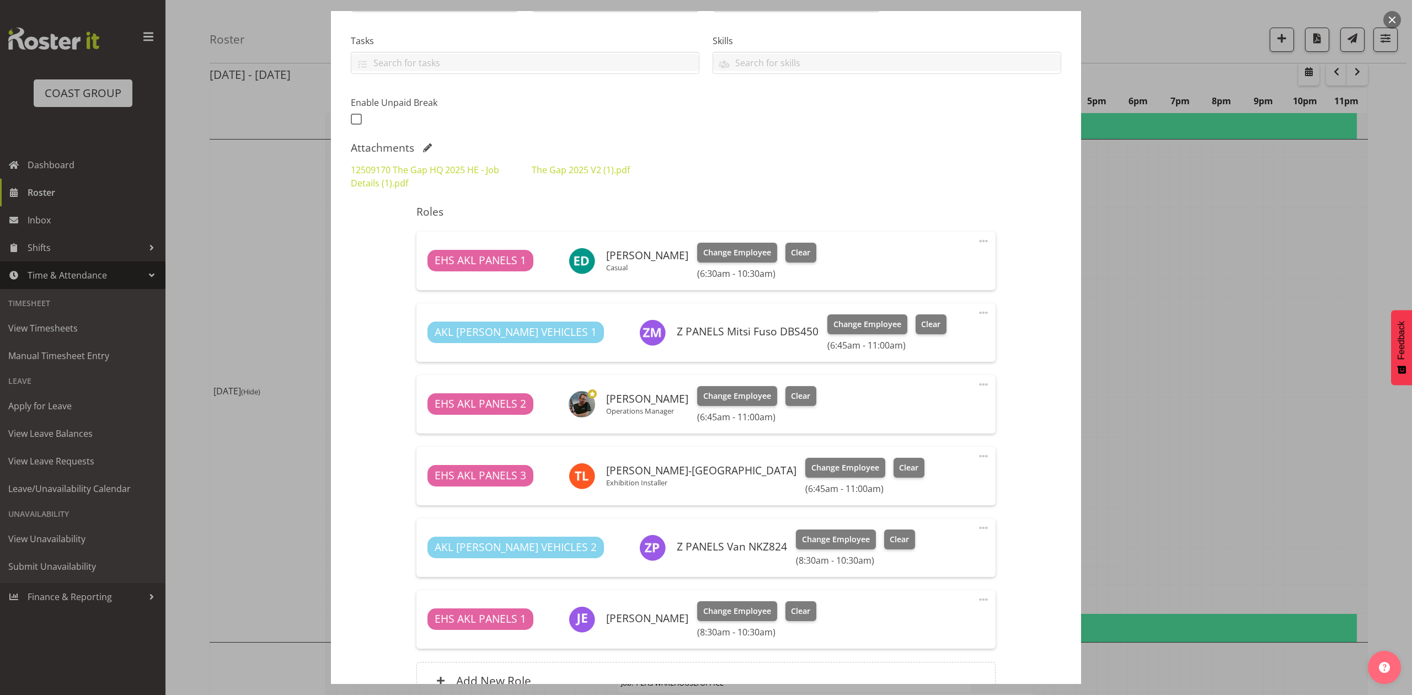
scroll to position [294, 0]
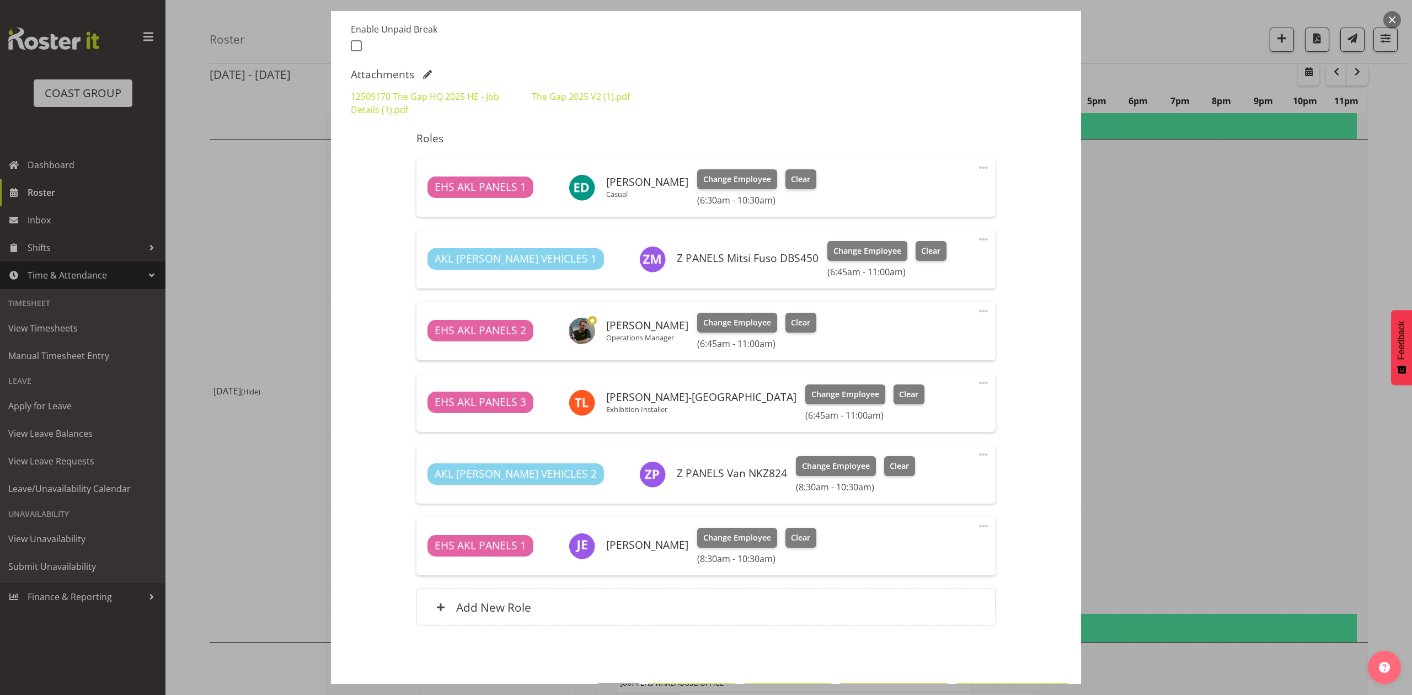
click at [1189, 328] on div at bounding box center [706, 347] width 1412 height 695
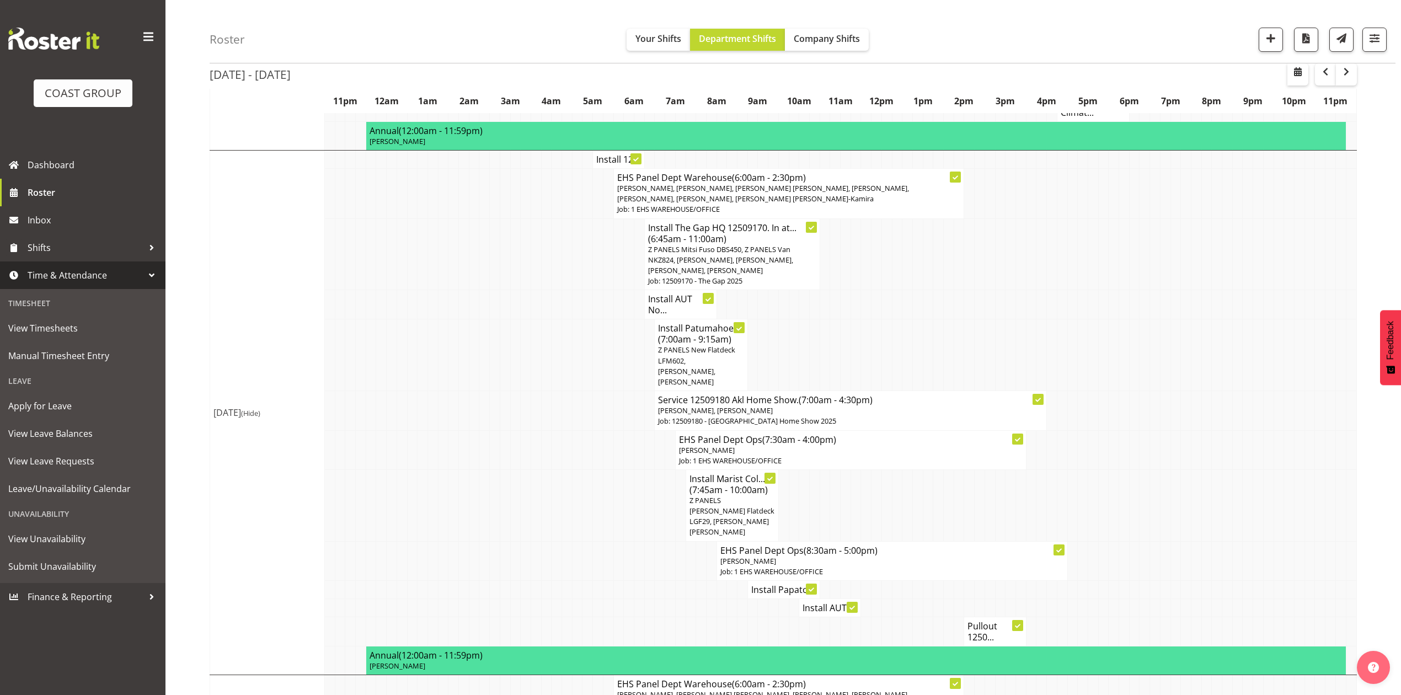
click at [709, 345] on span "Z PANELS New Flatdeck LFM602, [PERSON_NAME], [PERSON_NAME]" at bounding box center [696, 366] width 77 height 42
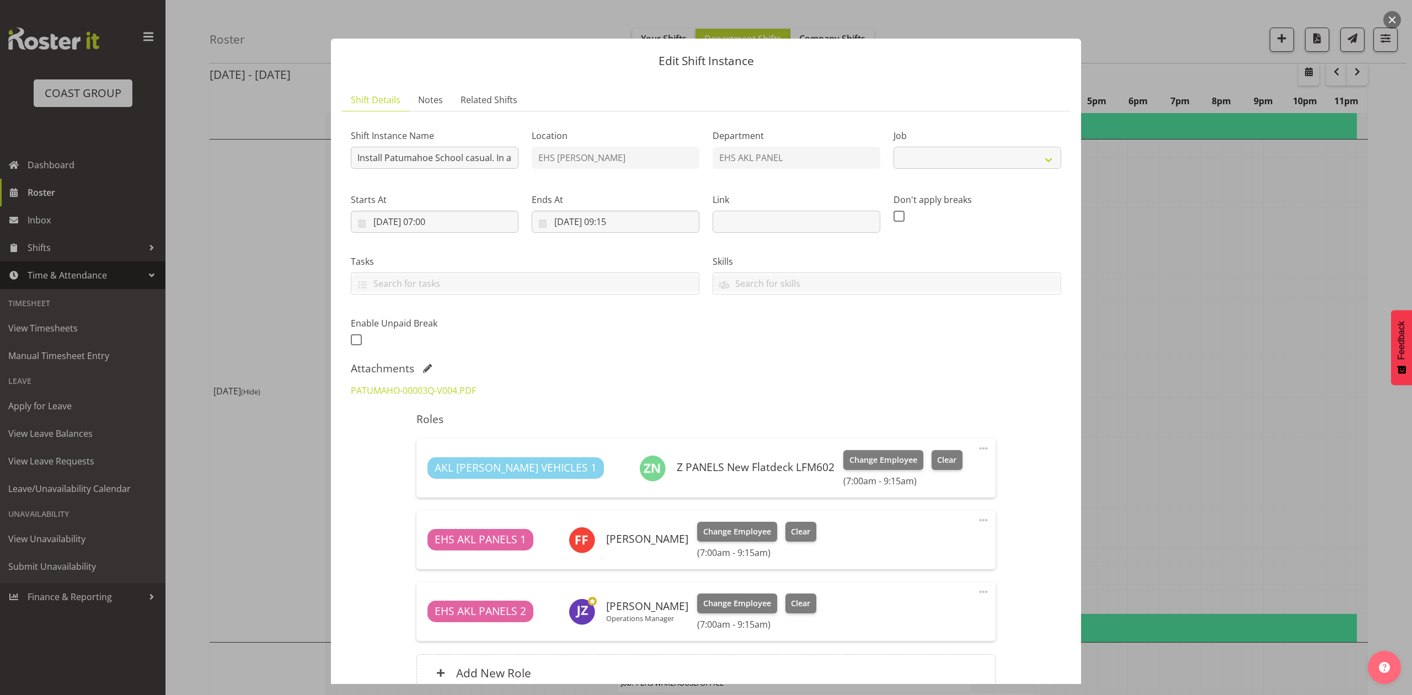
select select "8653"
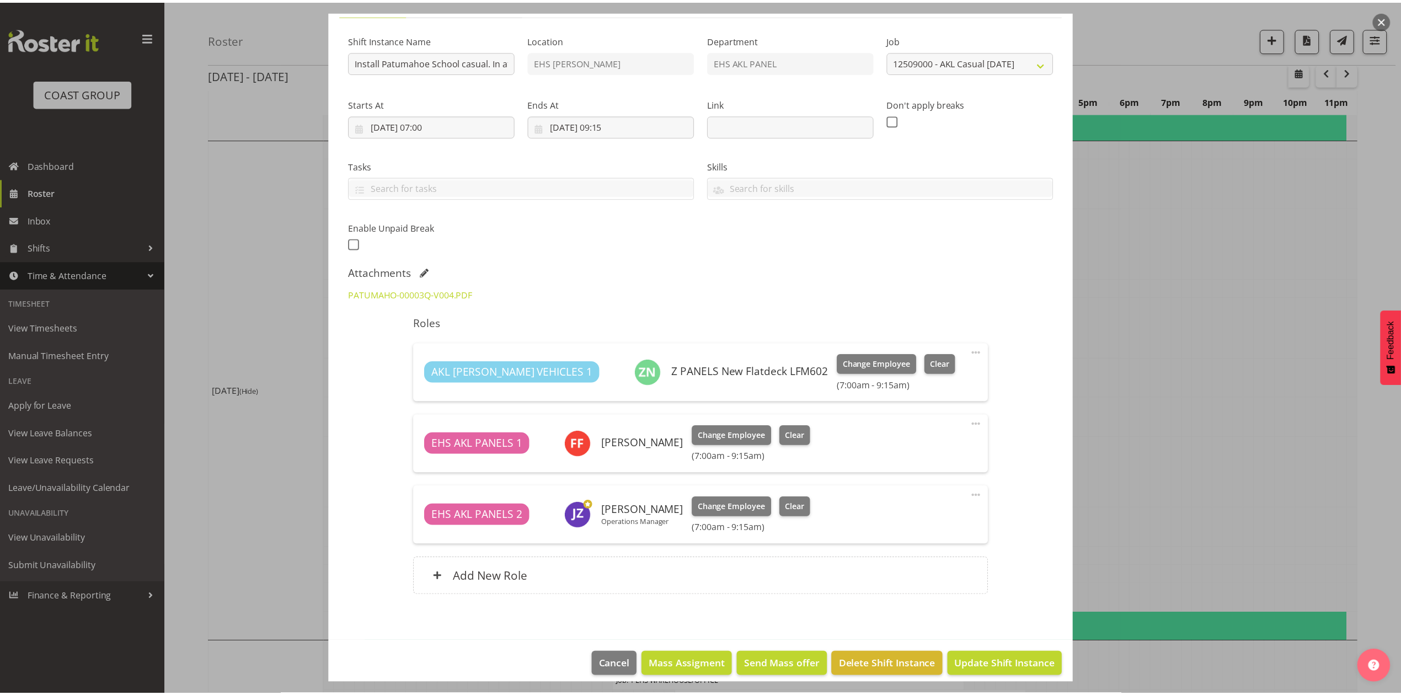
scroll to position [107, 0]
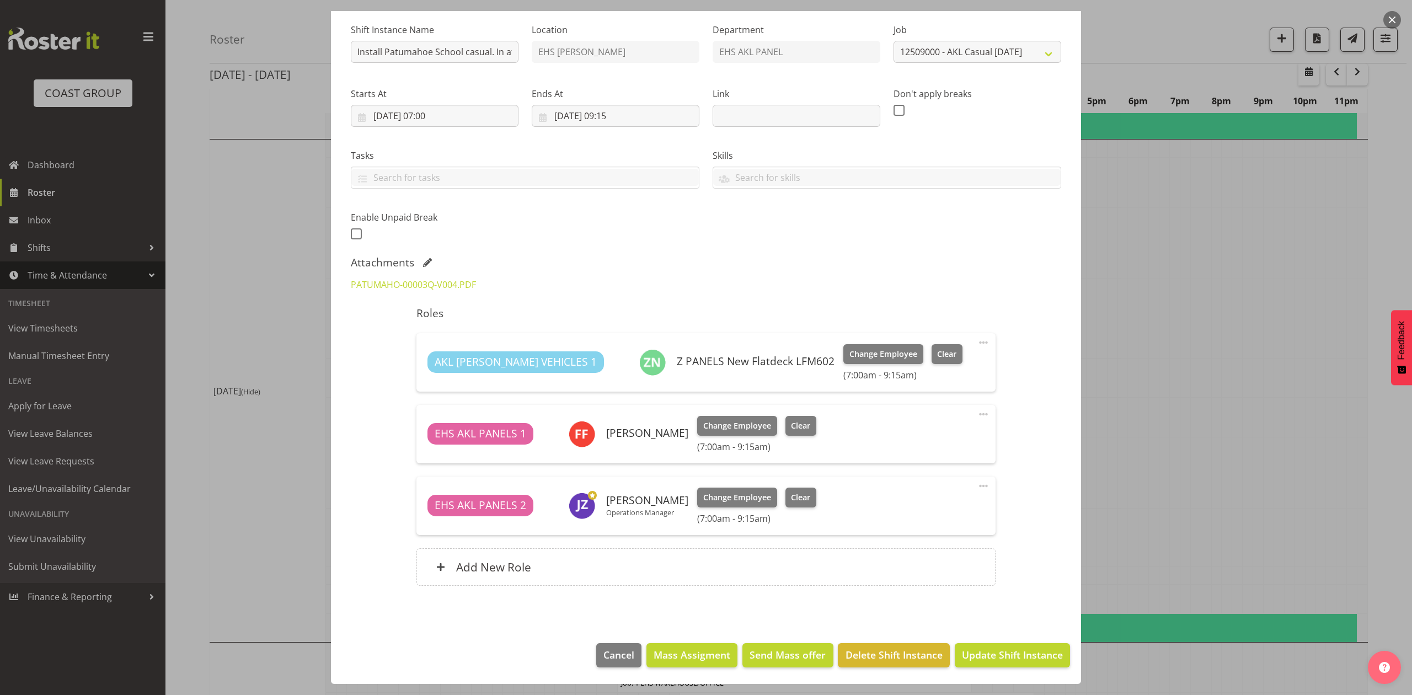
click at [1144, 330] on div at bounding box center [706, 347] width 1412 height 695
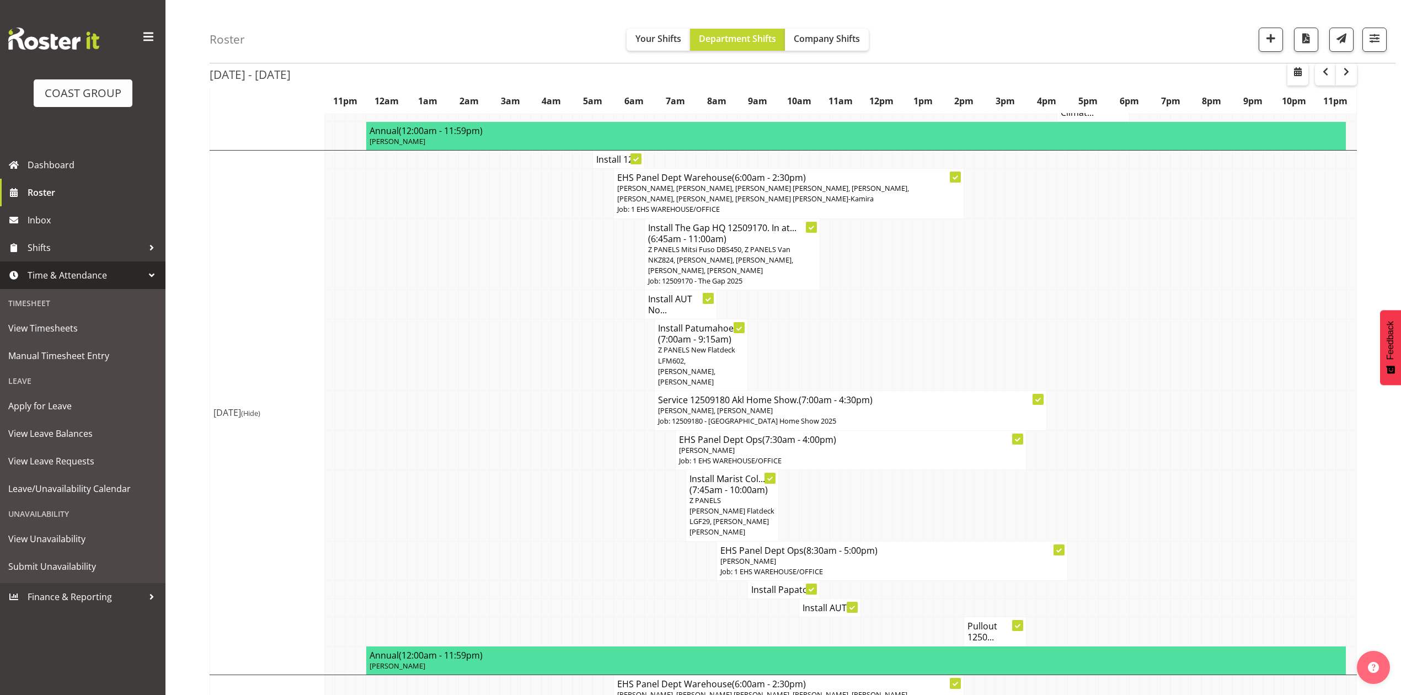
click at [673, 541] on td at bounding box center [670, 560] width 10 height 39
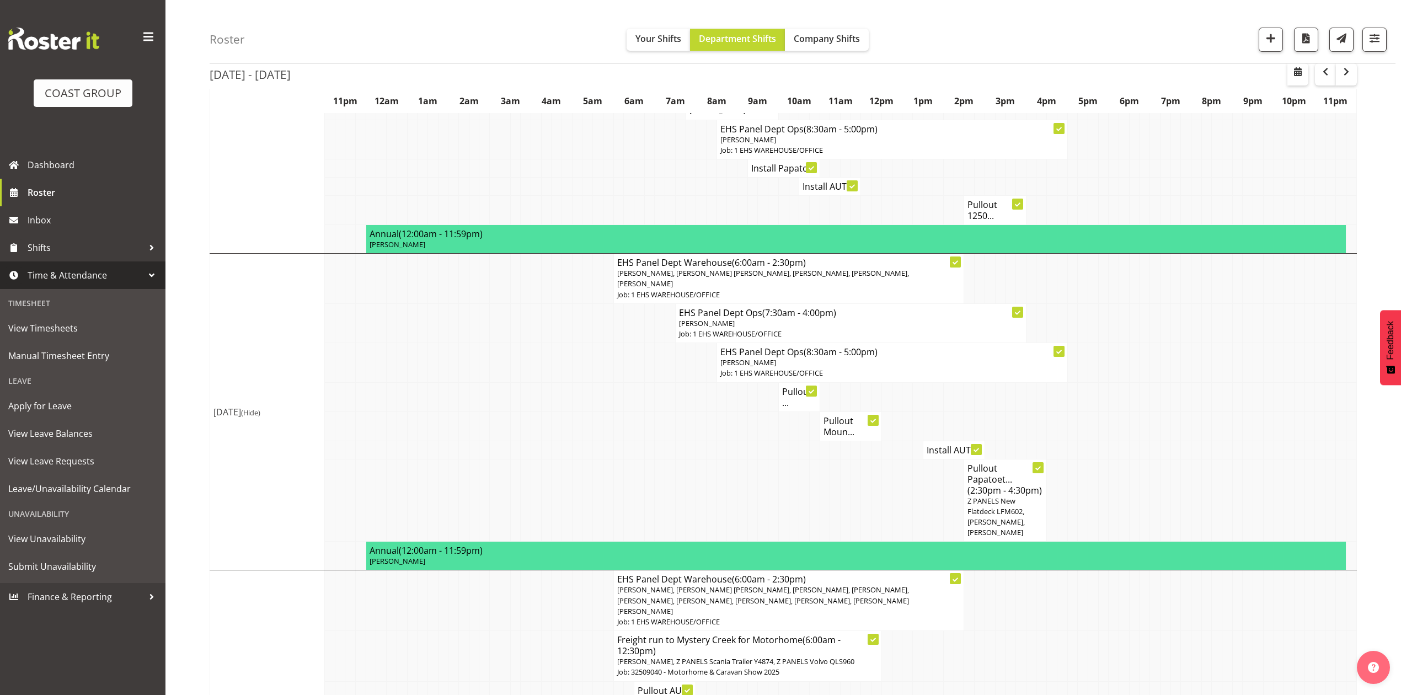
scroll to position [809, 0]
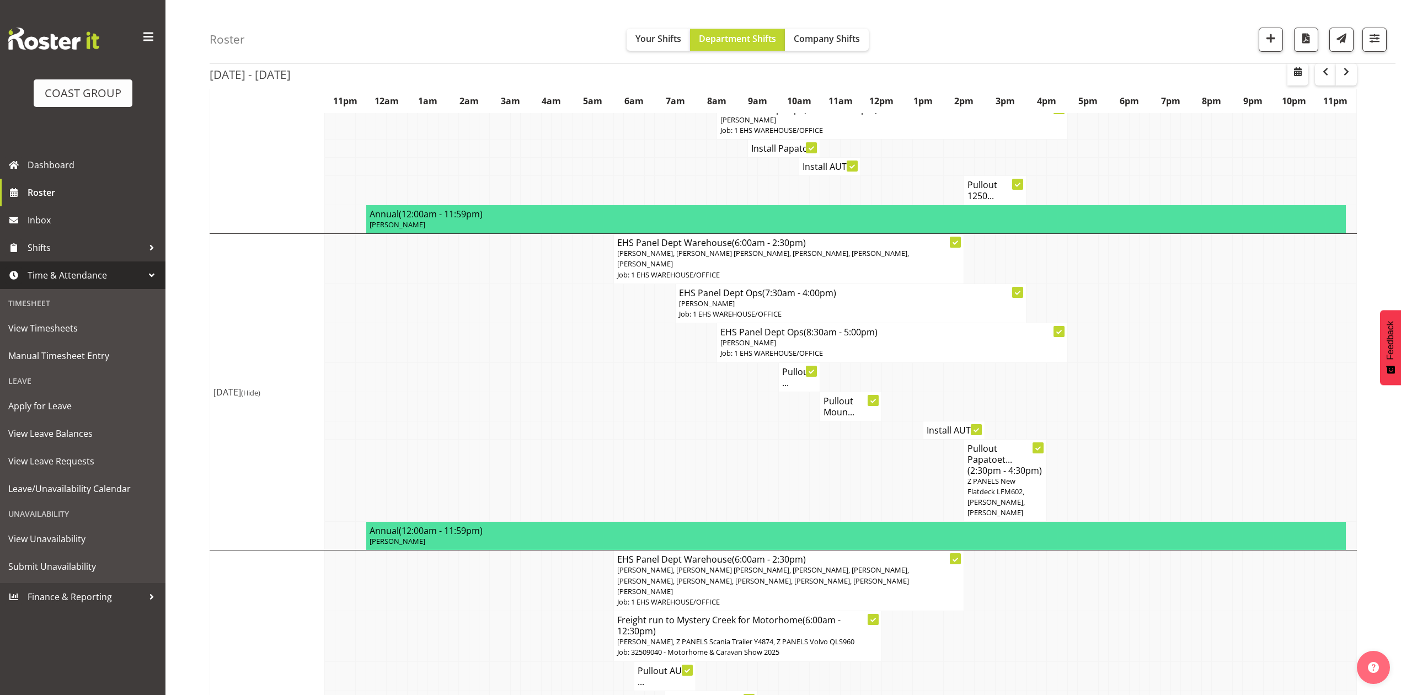
click at [706, 440] on td at bounding box center [711, 480] width 10 height 83
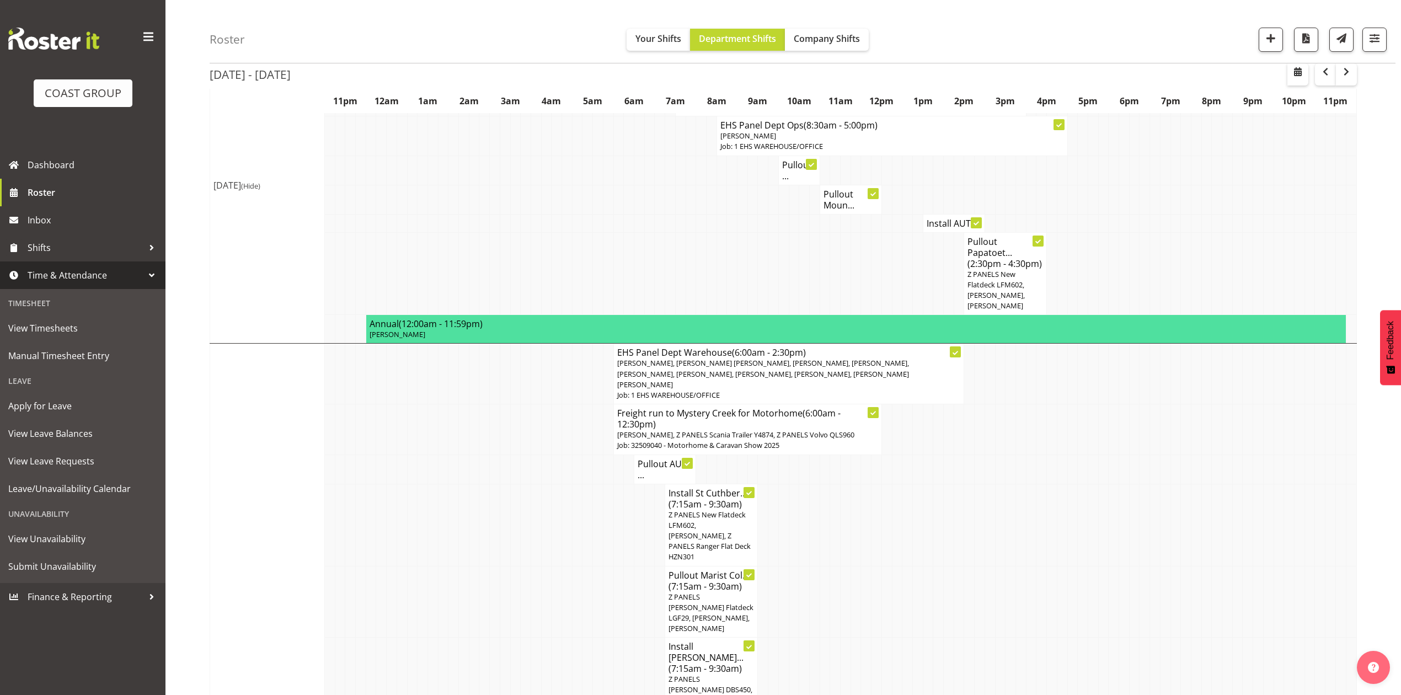
scroll to position [1029, 0]
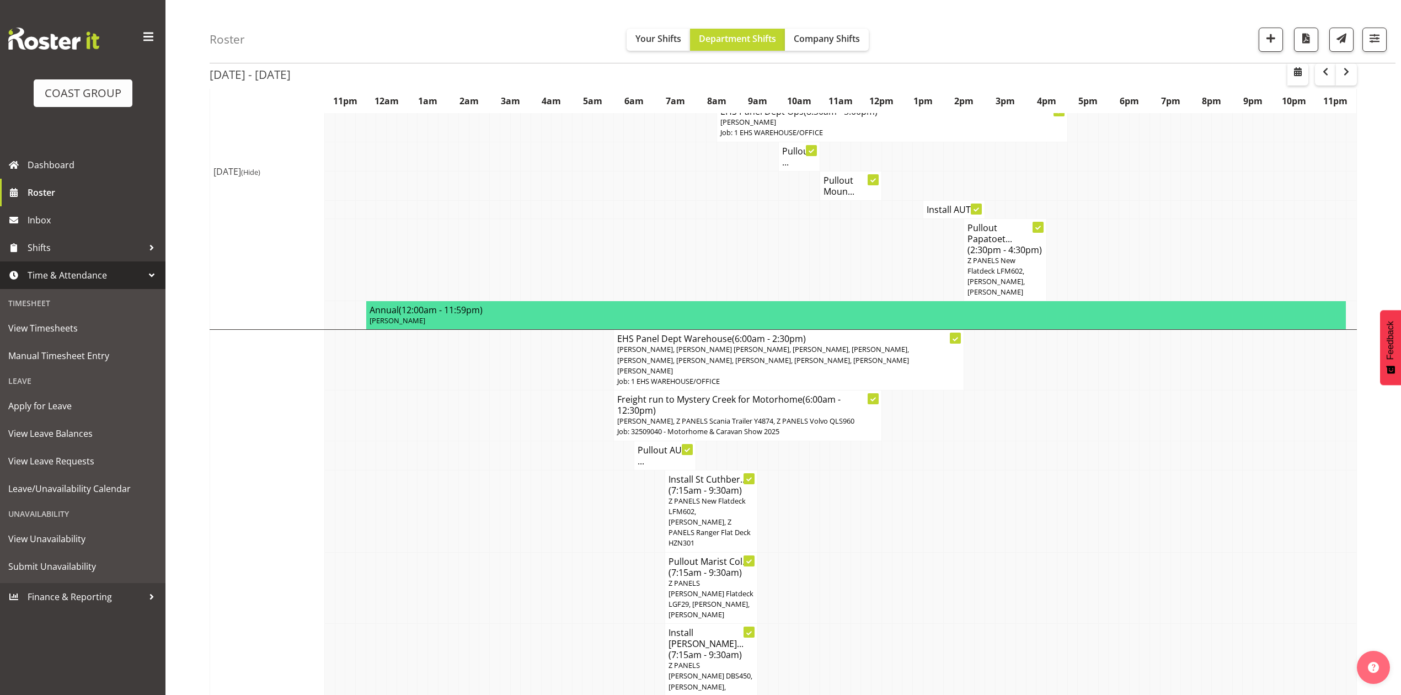
click at [632, 250] on td at bounding box center [629, 259] width 10 height 83
click at [686, 235] on td at bounding box center [691, 259] width 10 height 83
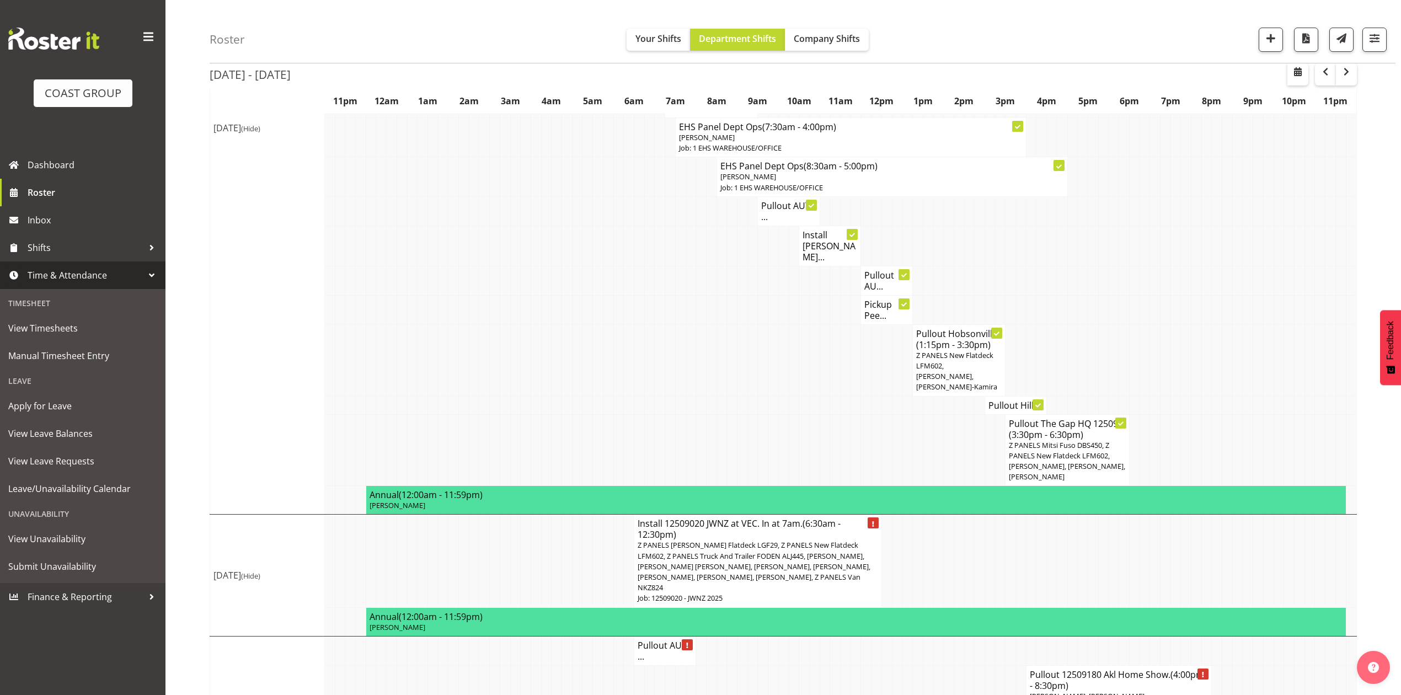
scroll to position [1682, 0]
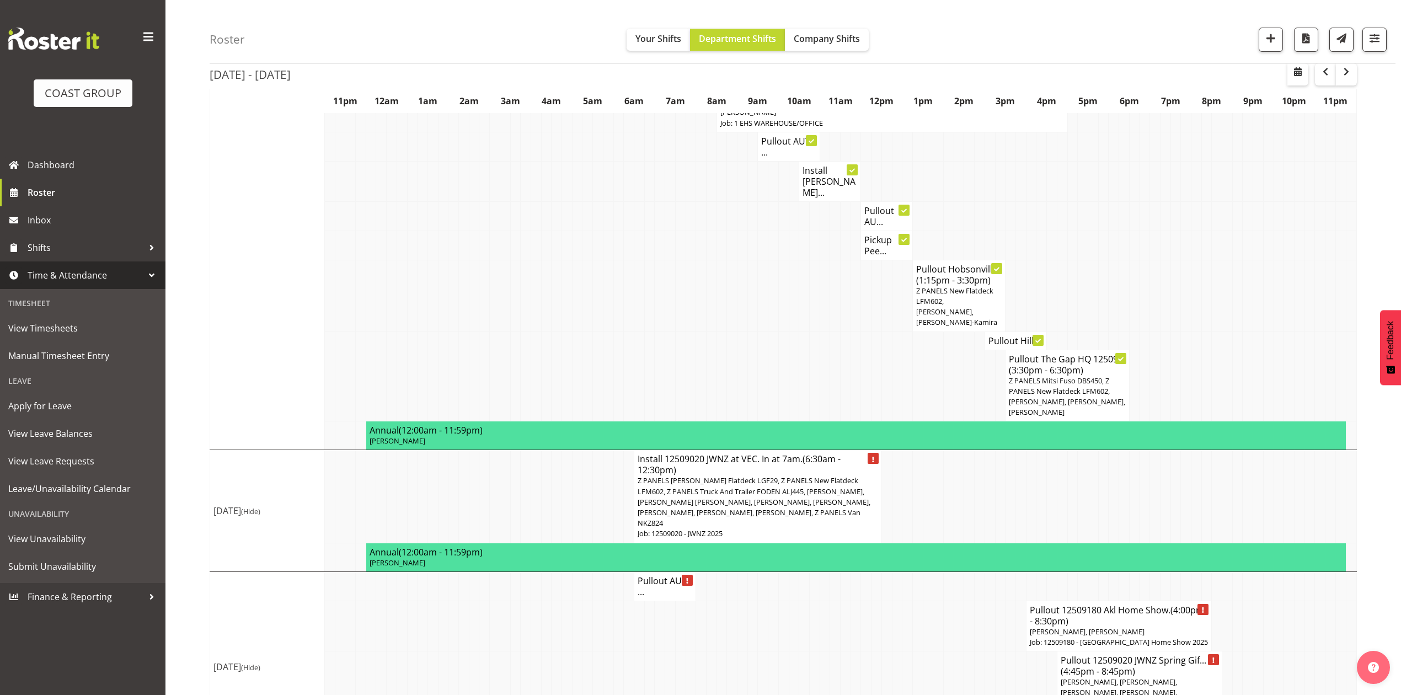
click at [927, 450] on td at bounding box center [928, 496] width 10 height 93
click at [996, 450] on td at bounding box center [1000, 496] width 10 height 93
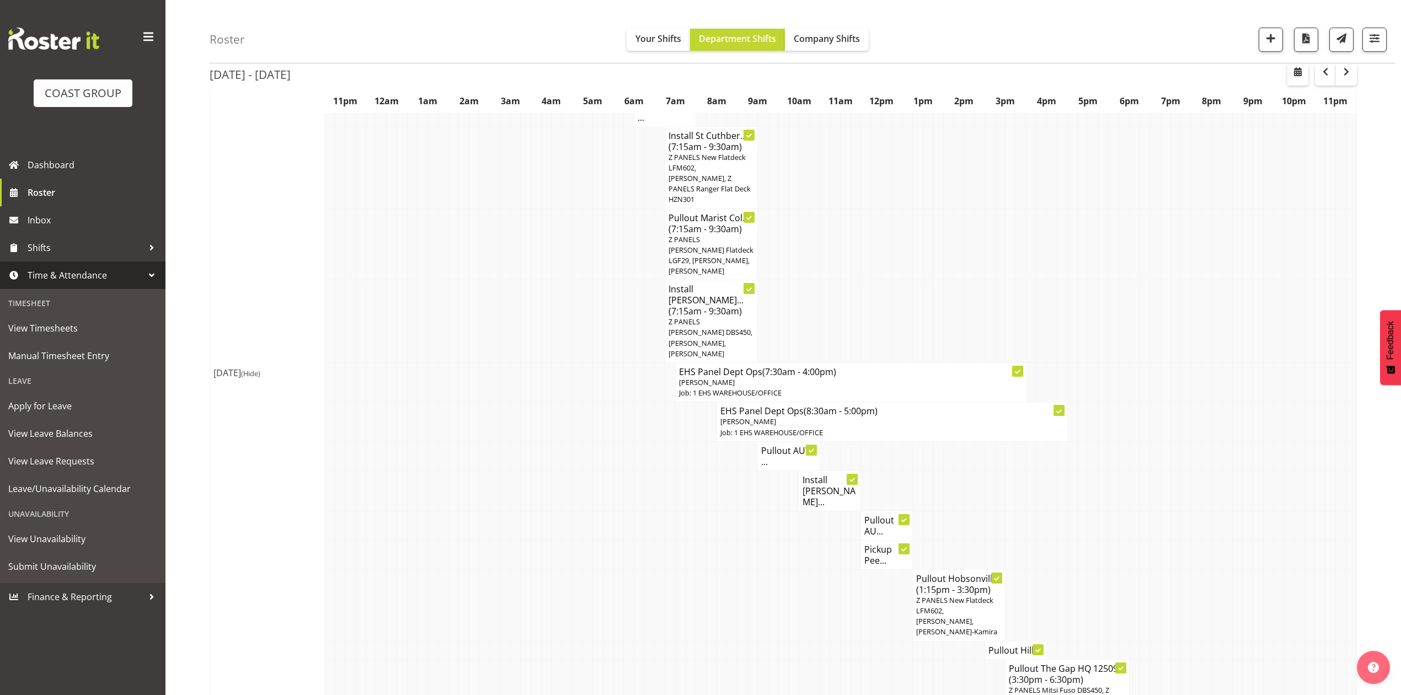
scroll to position [1388, 0]
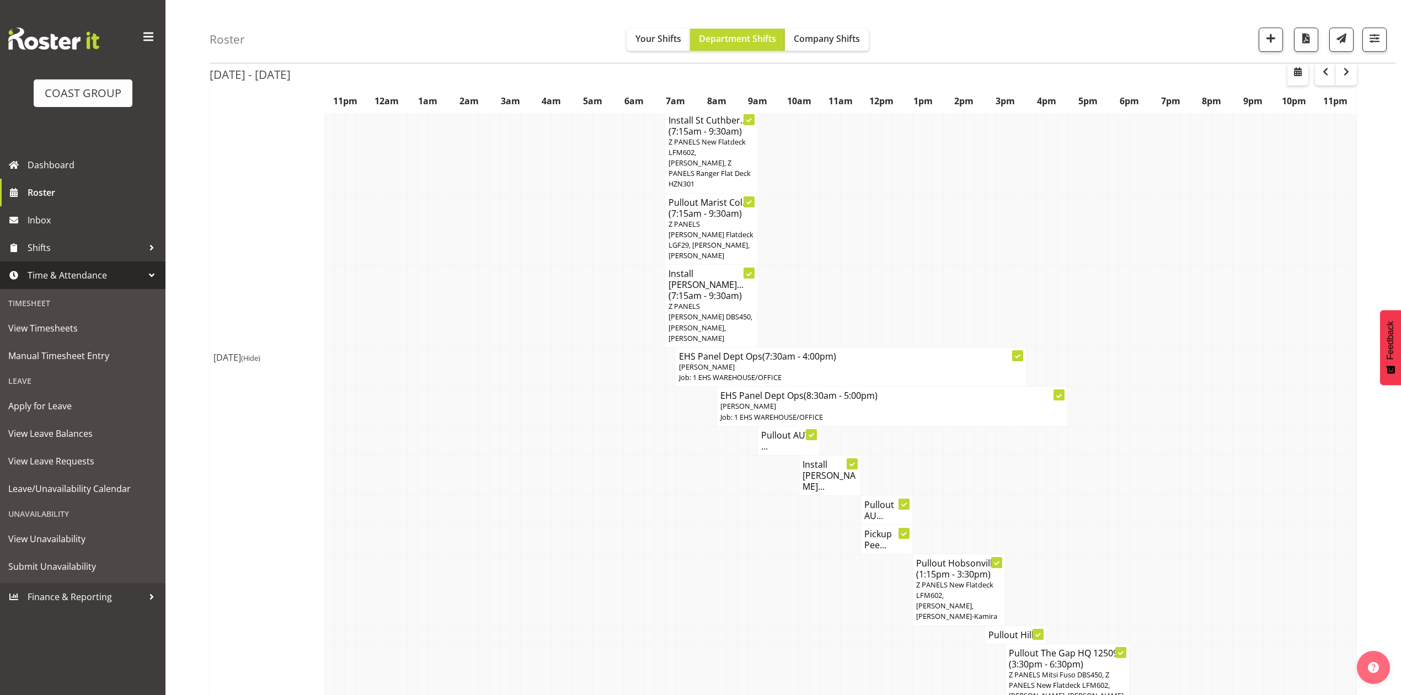
click at [771, 554] on td at bounding box center [773, 590] width 10 height 72
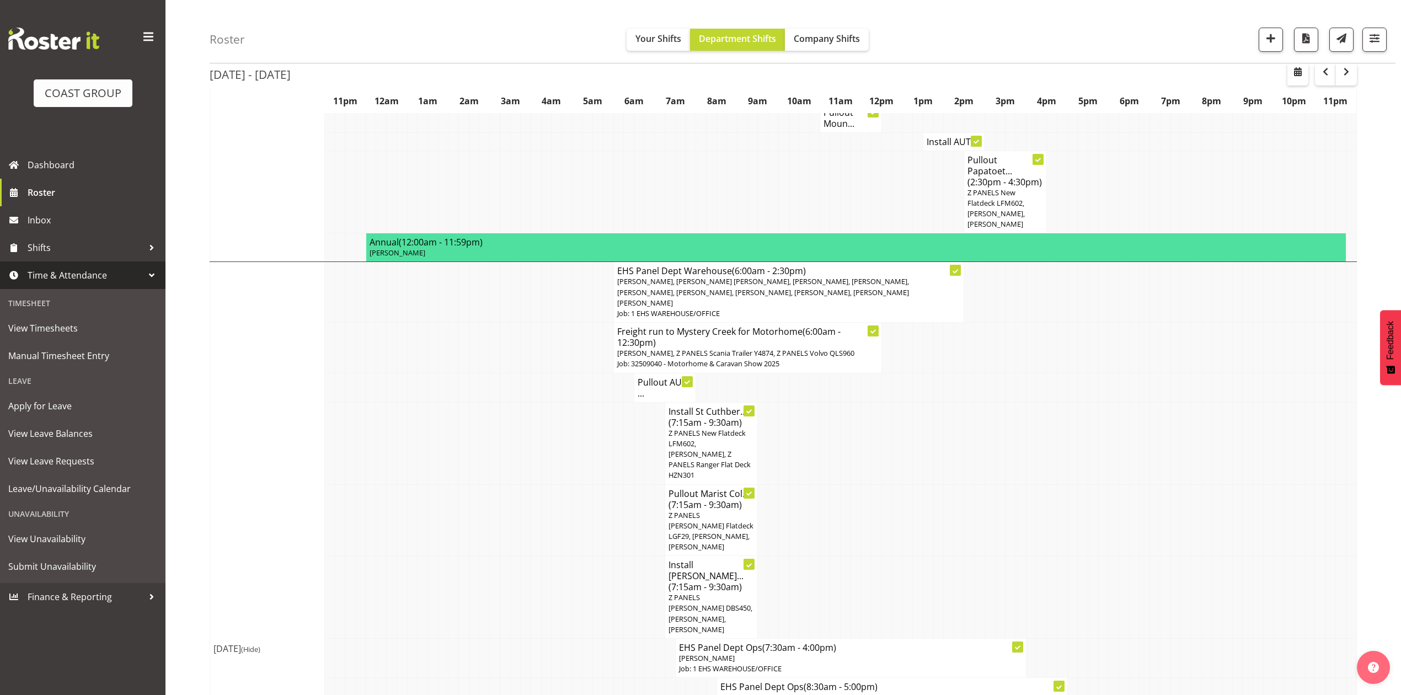
scroll to position [947, 0]
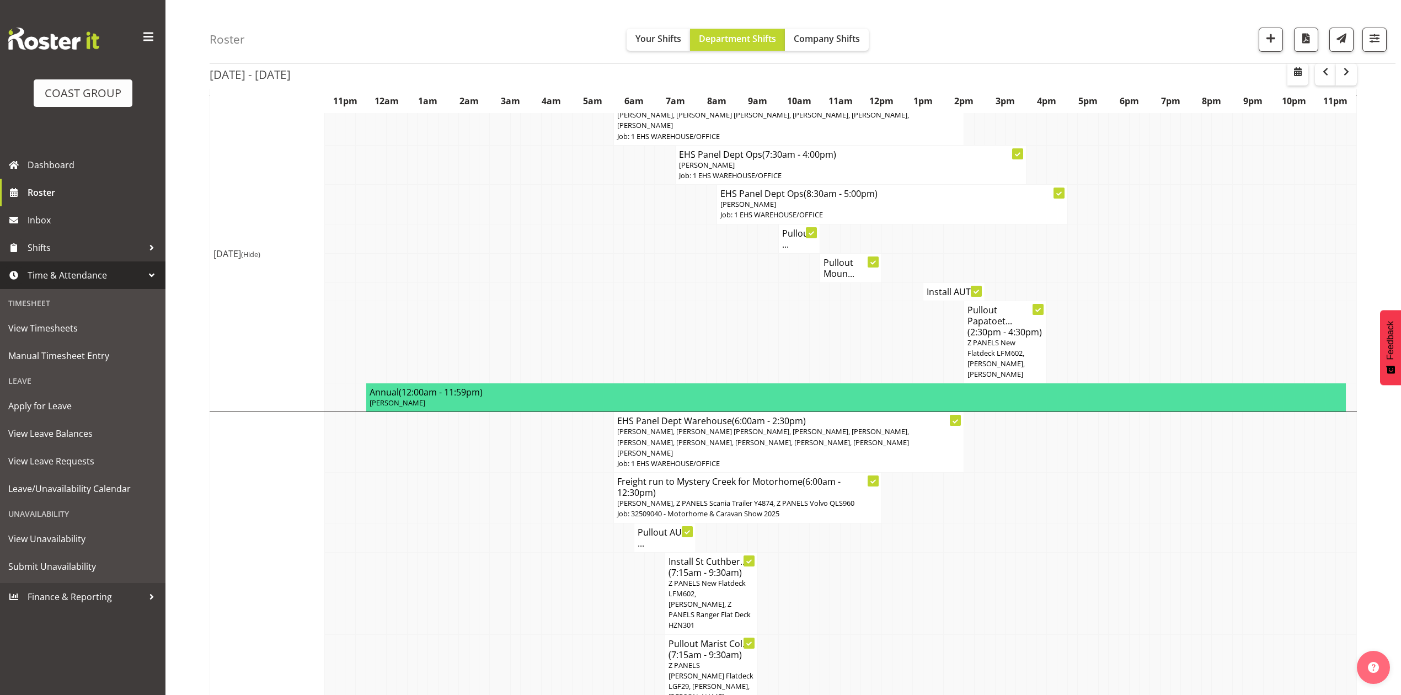
click at [1148, 523] on td at bounding box center [1145, 537] width 10 height 29
click at [449, 282] on td at bounding box center [453, 291] width 10 height 18
click at [82, 356] on span "Manual Timesheet Entry" at bounding box center [82, 355] width 149 height 17
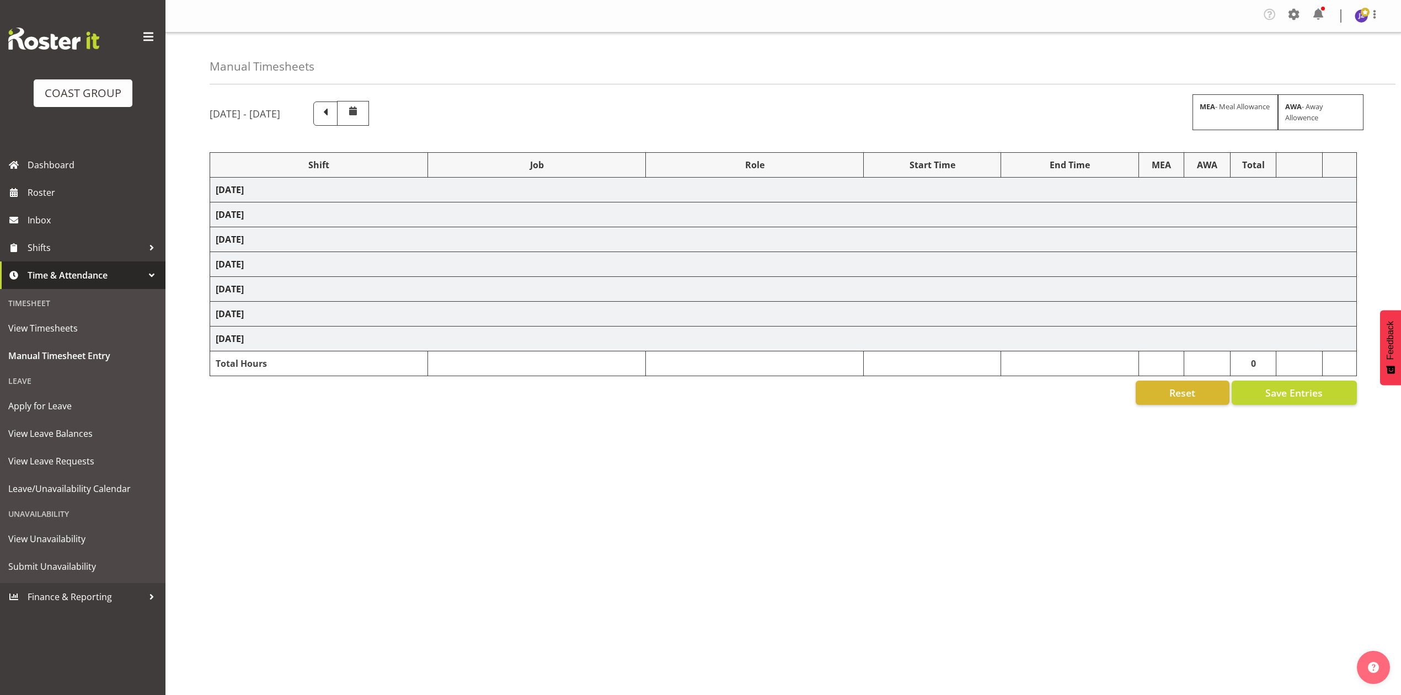
select select "81338"
select select "10496"
select select "80852"
select select "10275"
select select "68034"
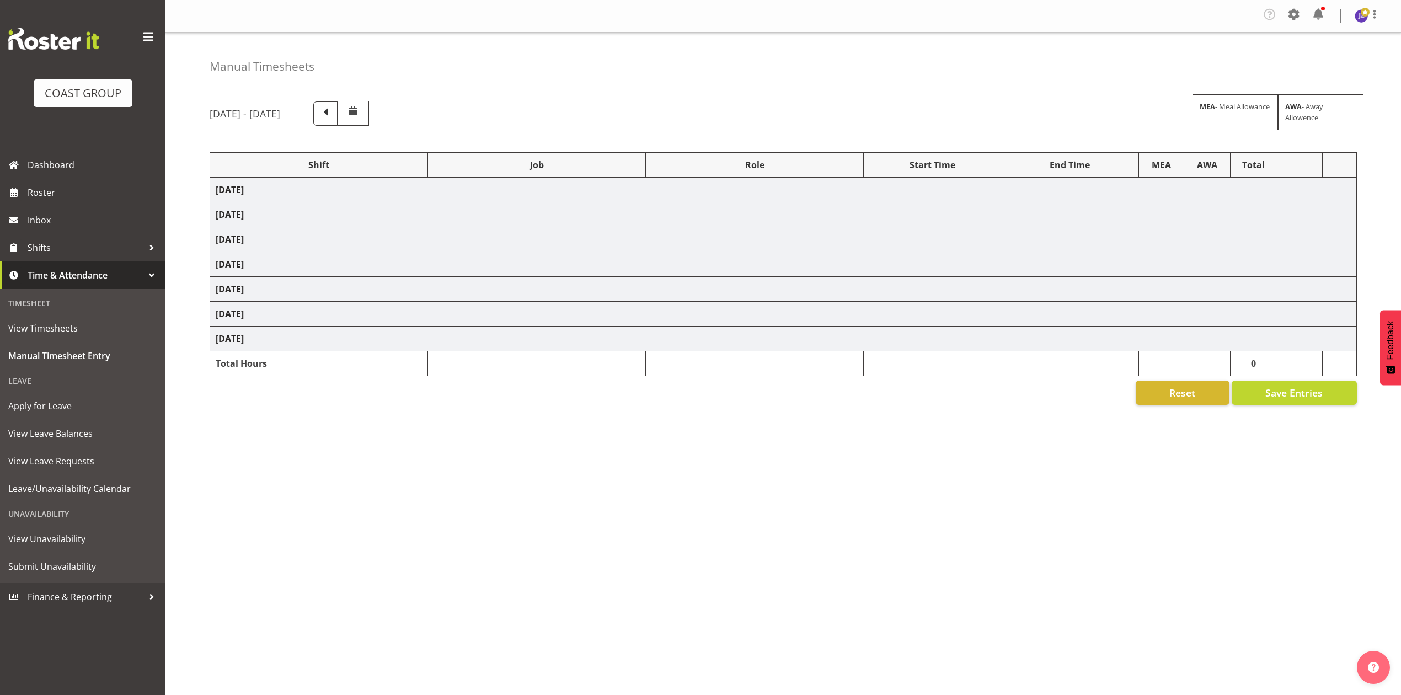
select select "69"
select select "198"
select select "80396"
select select "8653"
select select "81338"
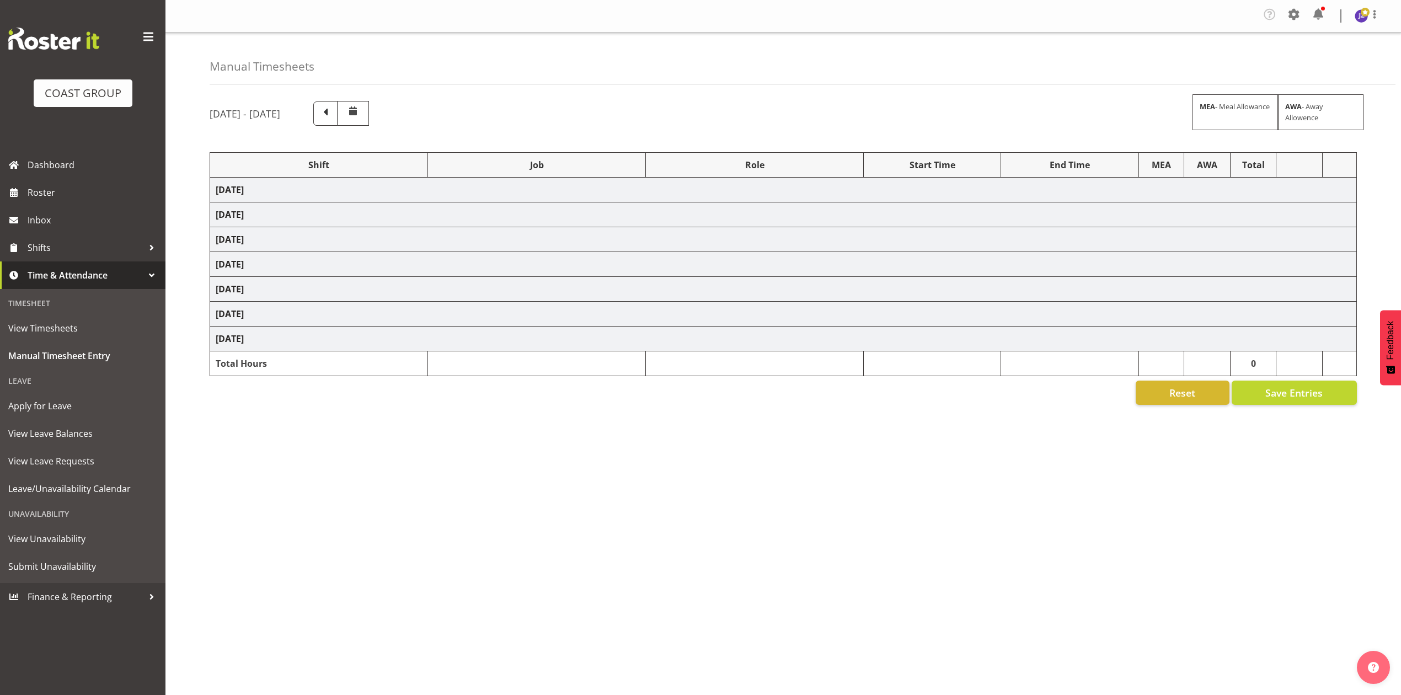
select select "10496"
select select "68034"
select select "69"
select select "198"
select select "79639"
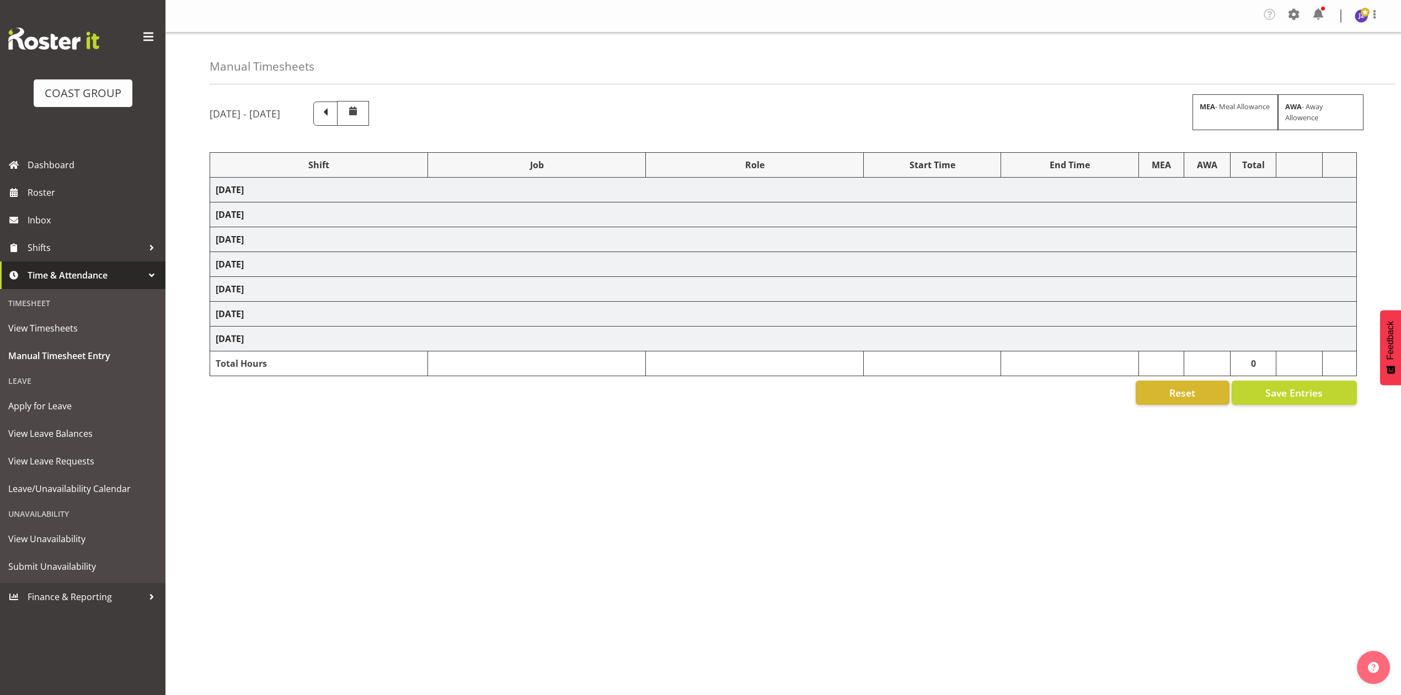
select select "8653"
select select "77523"
select select "8652"
select select "78923"
select select "8653"
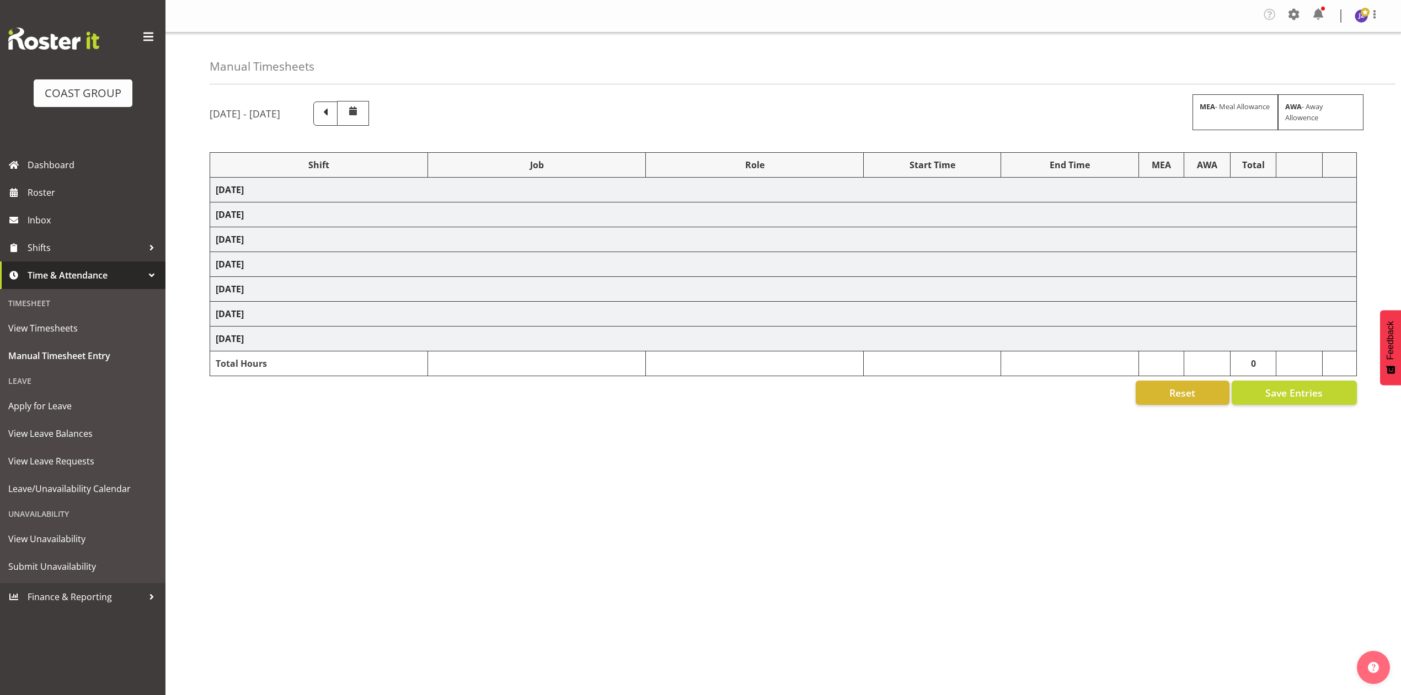
select select "68034"
select select "69"
select select "198"
select select "68034"
select select "69"
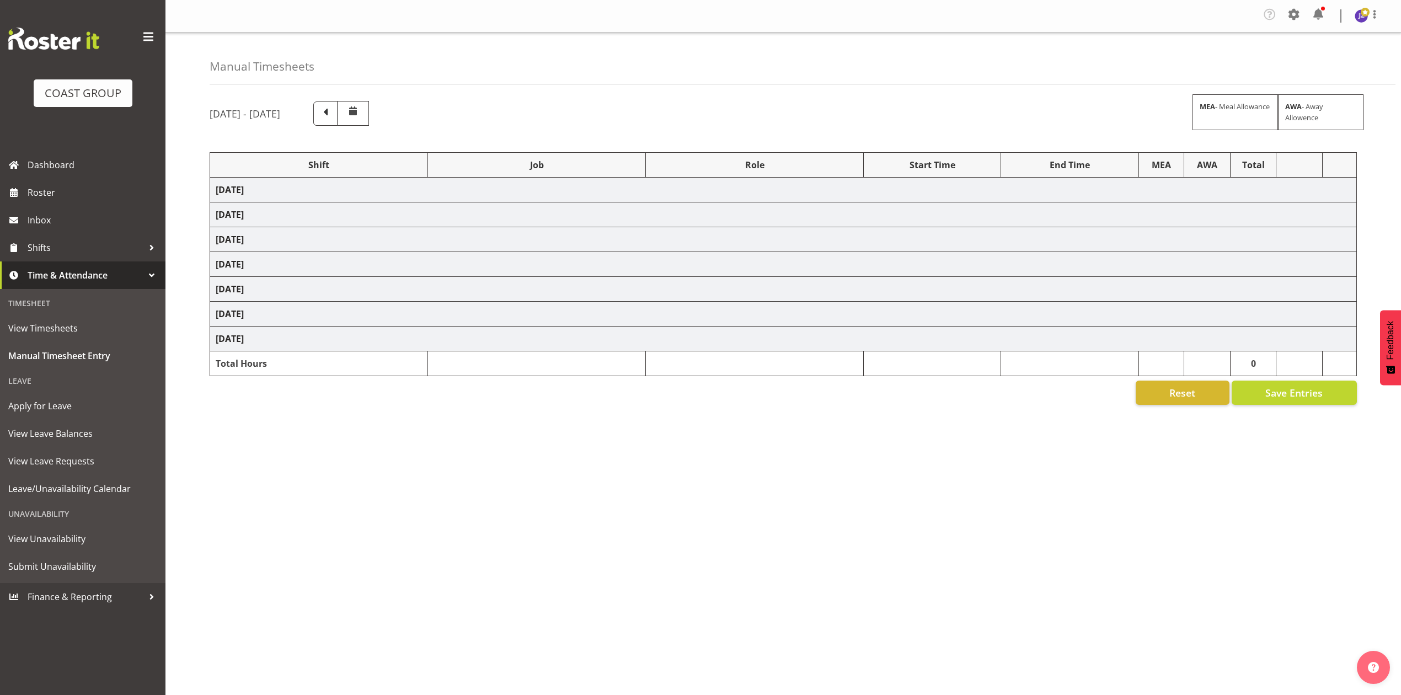
select select "198"
select select "50787"
select select "69"
select select "198"
select select "80779"
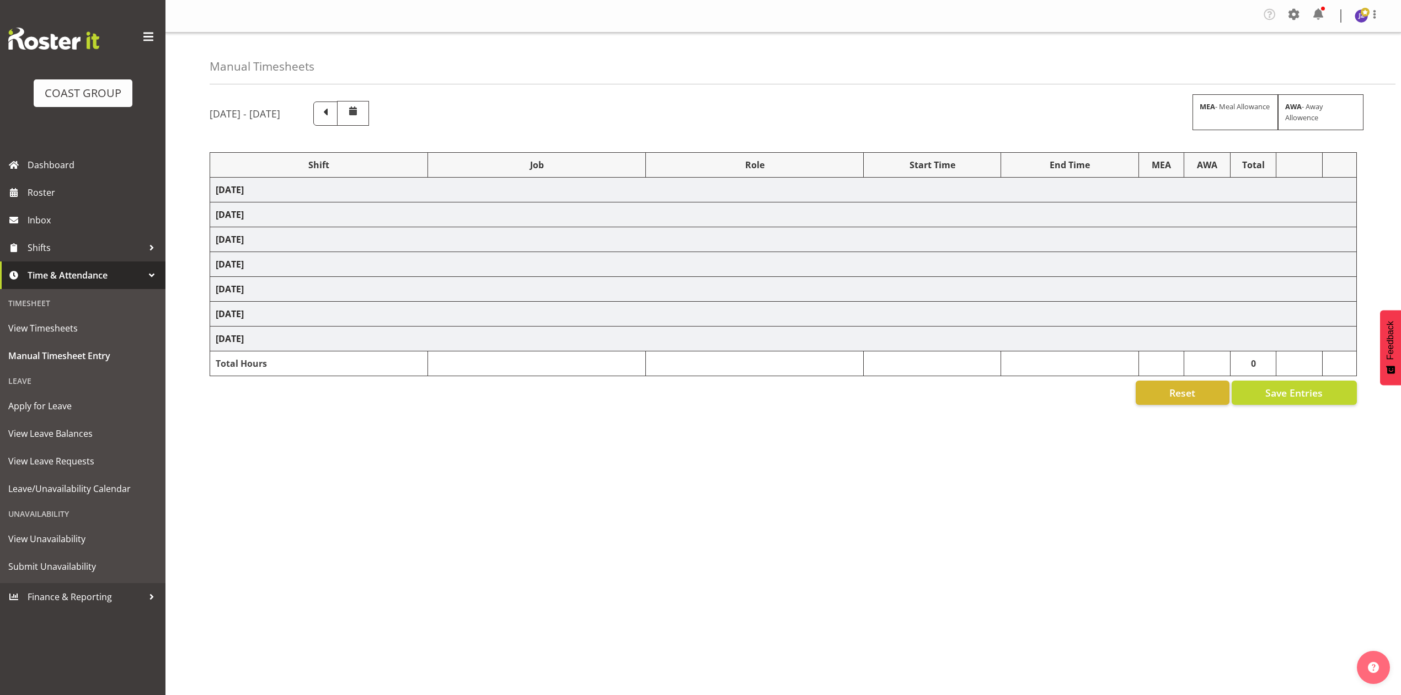
select select "10539"
select select "81815"
select select "10539"
select select "81338"
select select "10496"
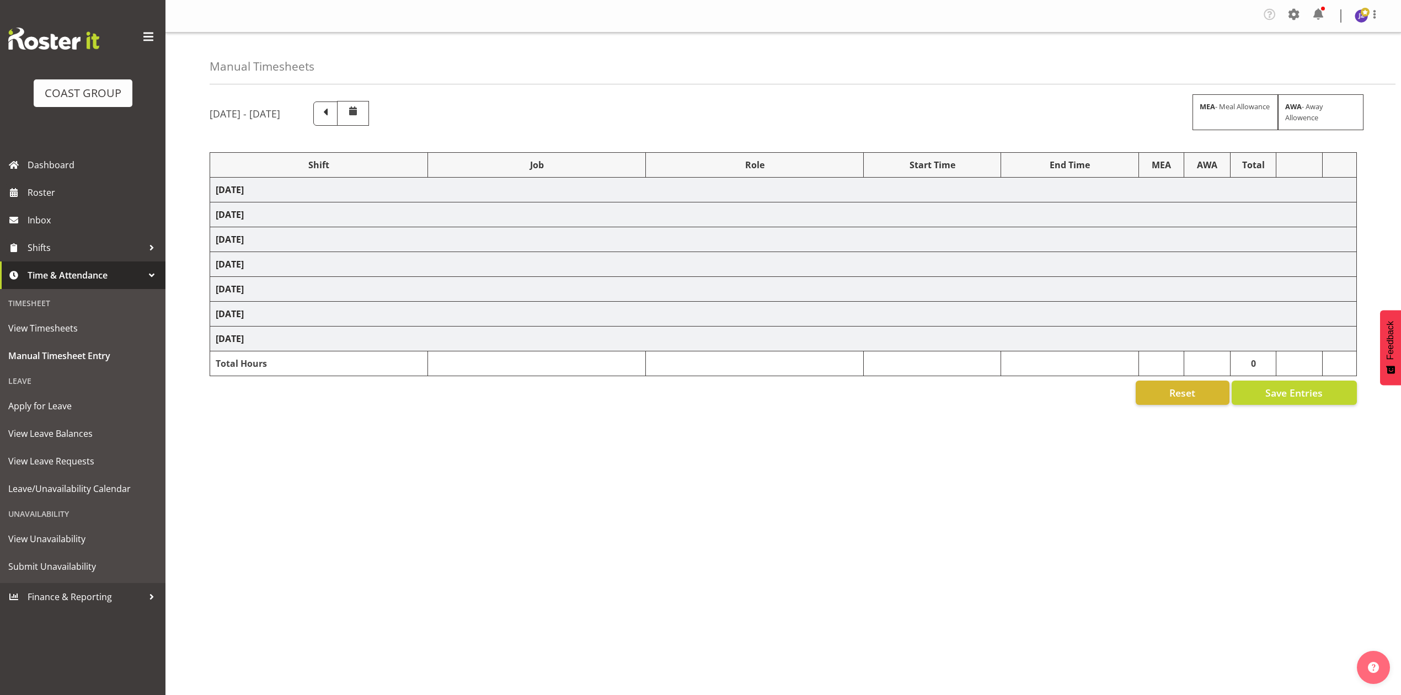
select select "81836"
select select "10539"
select select "68034"
select select "69"
select select "198"
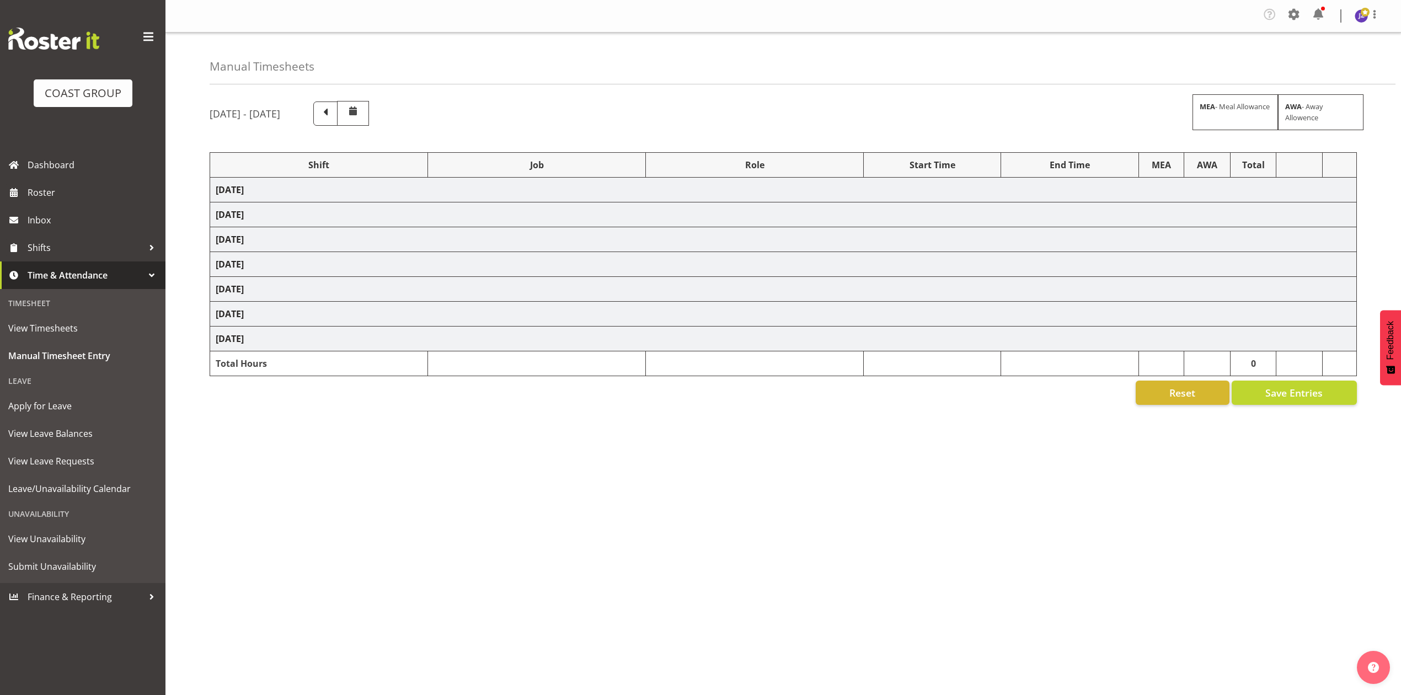
select select "79676"
select select "8653"
select select "68034"
select select "69"
select select "198"
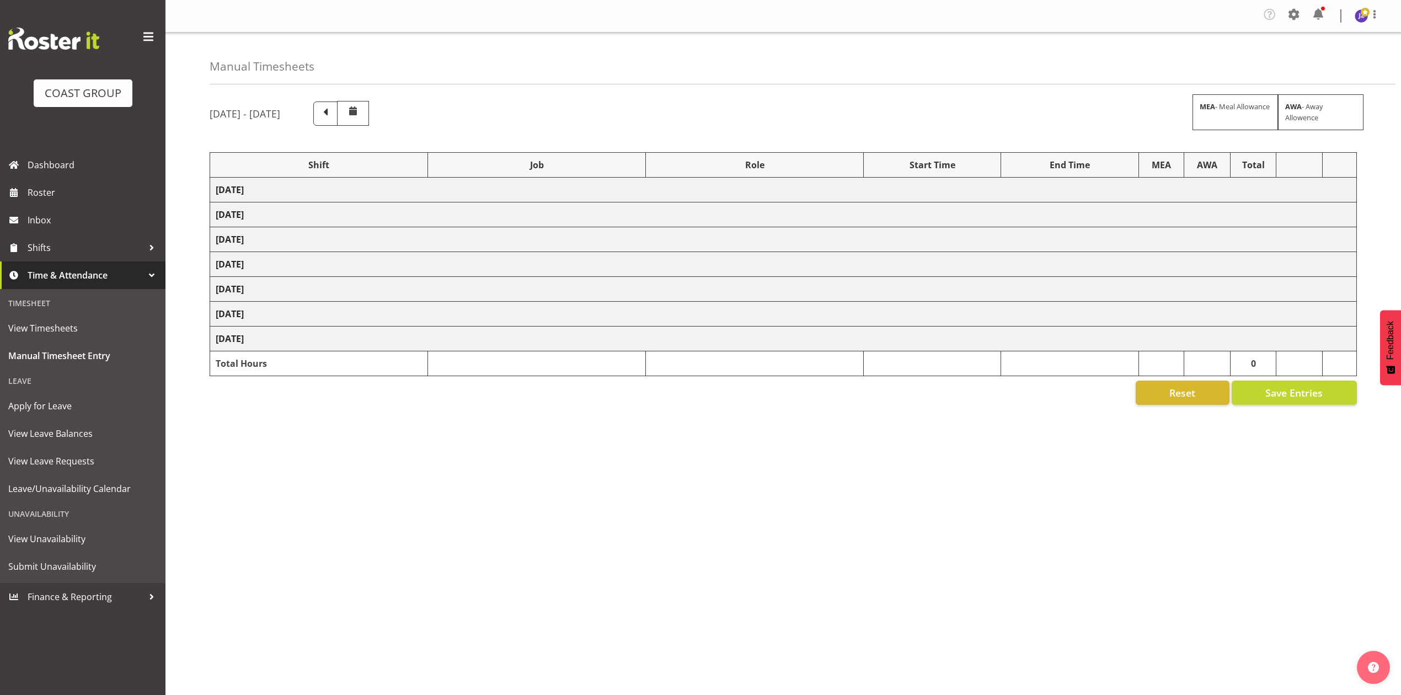
select select "68034"
select select "69"
select select "198"
select select "81714"
select select "8653"
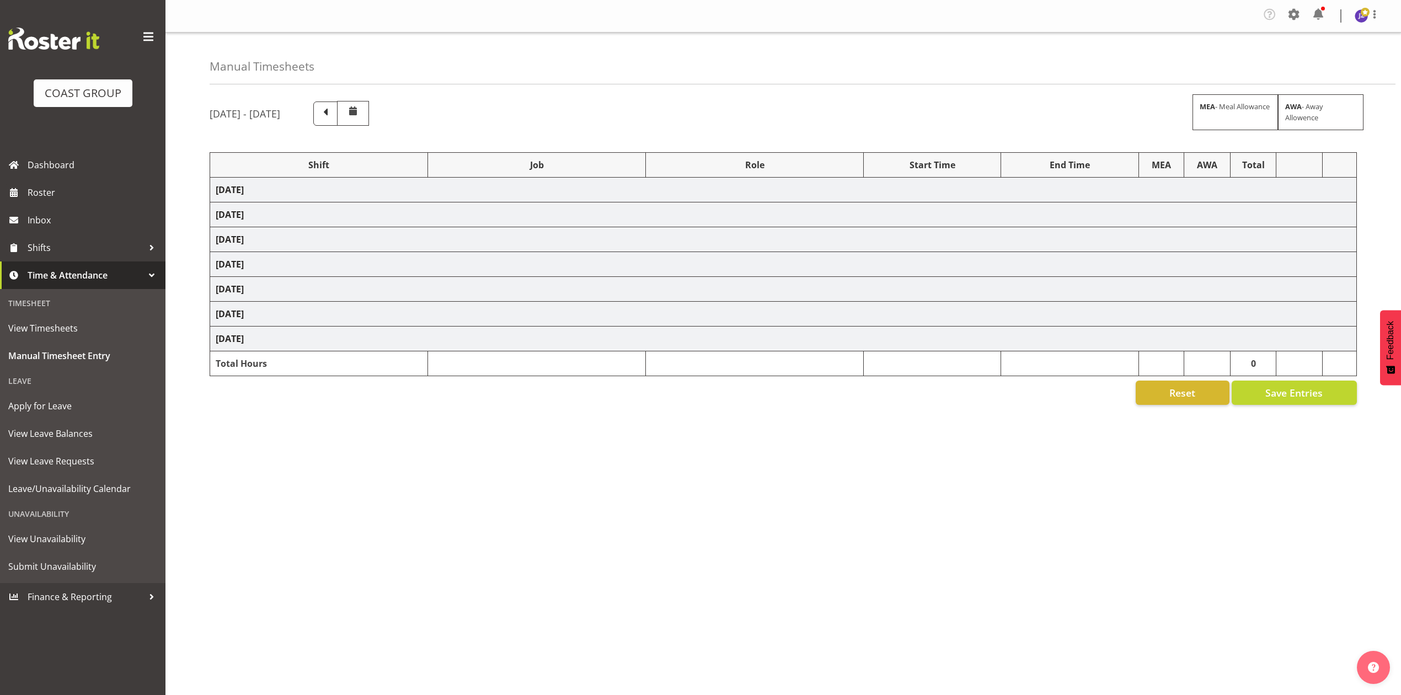
select select "81240"
select select "10460"
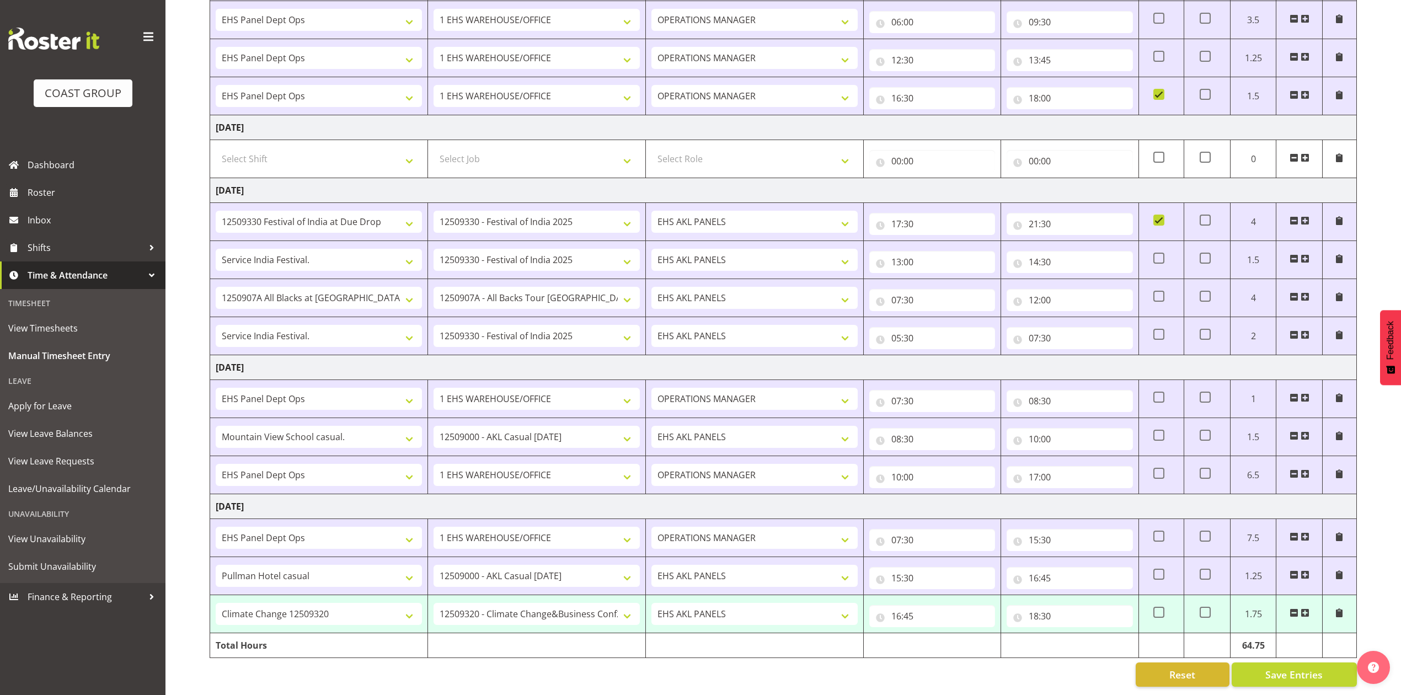
scroll to position [612, 0]
click at [1044, 606] on input "18:30" at bounding box center [1070, 616] width 126 height 22
click at [1077, 634] on select "00 01 02 03 04 05 06 07 08 09 10 11 12 13 14 15 16 17 18 19 20 21 22 23" at bounding box center [1082, 645] width 25 height 22
select select "19"
click at [1070, 634] on select "00 01 02 03 04 05 06 07 08 09 10 11 12 13 14 15 16 17 18 19 20 21 22 23" at bounding box center [1082, 645] width 25 height 22
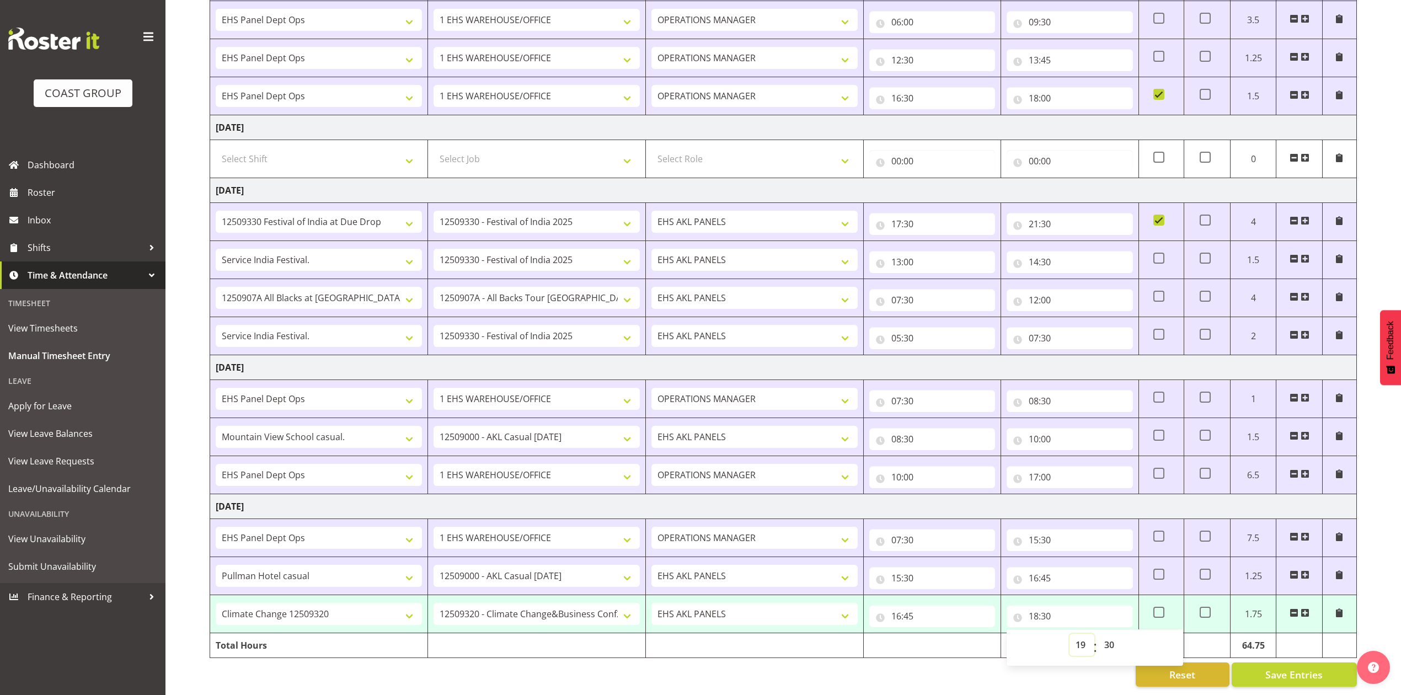
type input "19:30"
click at [1110, 634] on select "00 01 02 03 04 05 06 07 08 09 10 11 12 13 14 15 16 17 18 19 20 21 22 23 24 25 2…" at bounding box center [1110, 645] width 25 height 22
select select "0"
click at [1098, 634] on select "00 01 02 03 04 05 06 07 08 09 10 11 12 13 14 15 16 17 18 19 20 21 22 23 24 25 2…" at bounding box center [1110, 645] width 25 height 22
type input "19:00"
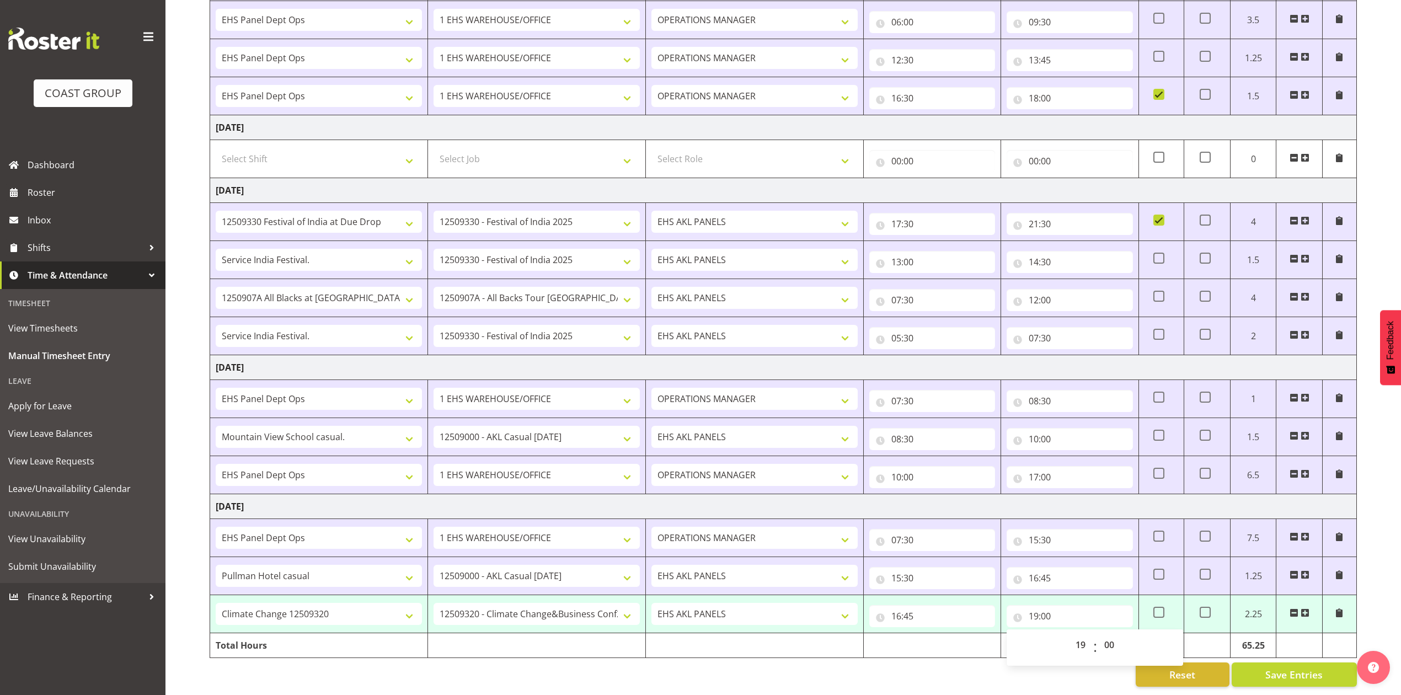
click at [988, 667] on div "Reset Save Entries" at bounding box center [783, 674] width 1147 height 24
click at [1159, 607] on span at bounding box center [1158, 612] width 11 height 11
click at [1159, 609] on input "checkbox" at bounding box center [1156, 612] width 7 height 7
checkbox input "true"
click at [1286, 667] on span "Save Entries" at bounding box center [1293, 674] width 57 height 14
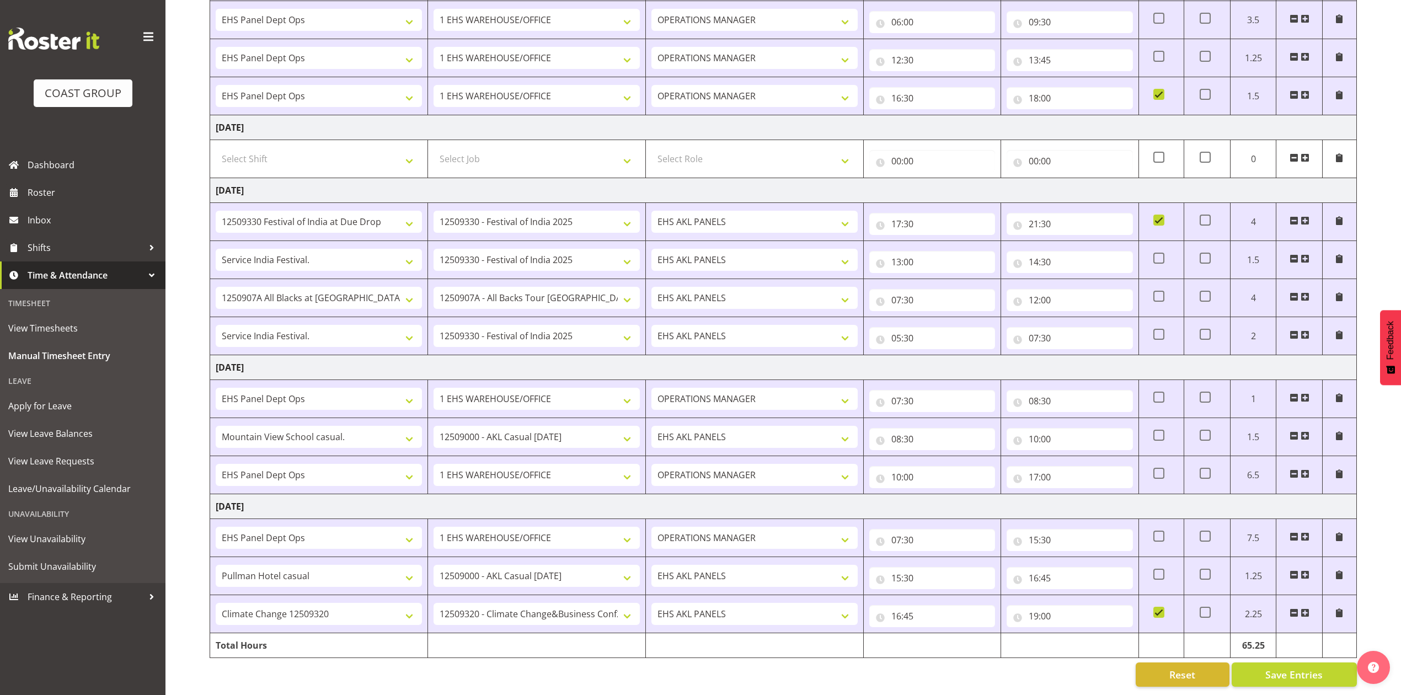
click at [1002, 673] on div "Reset Save Entries" at bounding box center [783, 674] width 1147 height 24
click at [66, 190] on span "Roster" at bounding box center [94, 192] width 132 height 17
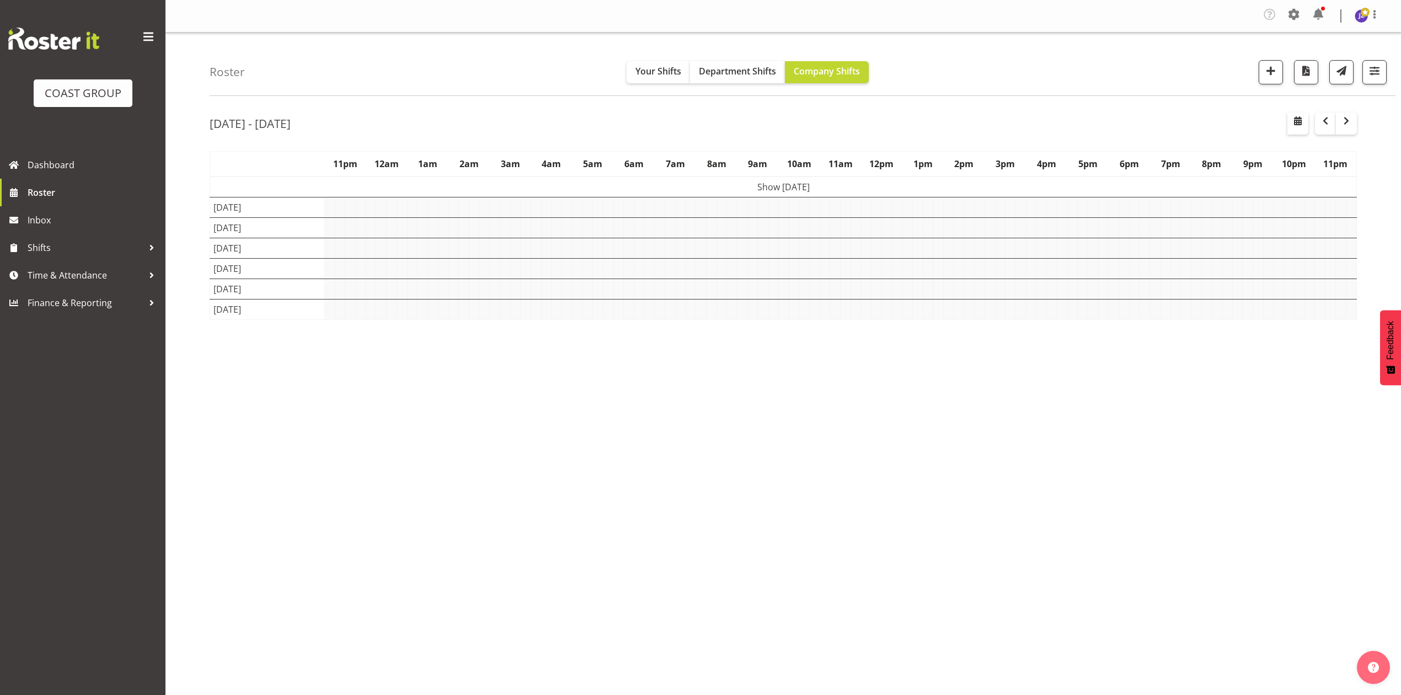
click at [986, 97] on div "Roster Your Shifts Department Shifts Company Shifts 1 Locations Clear CARLTON E…" at bounding box center [783, 289] width 1236 height 513
